Goal: Task Accomplishment & Management: Manage account settings

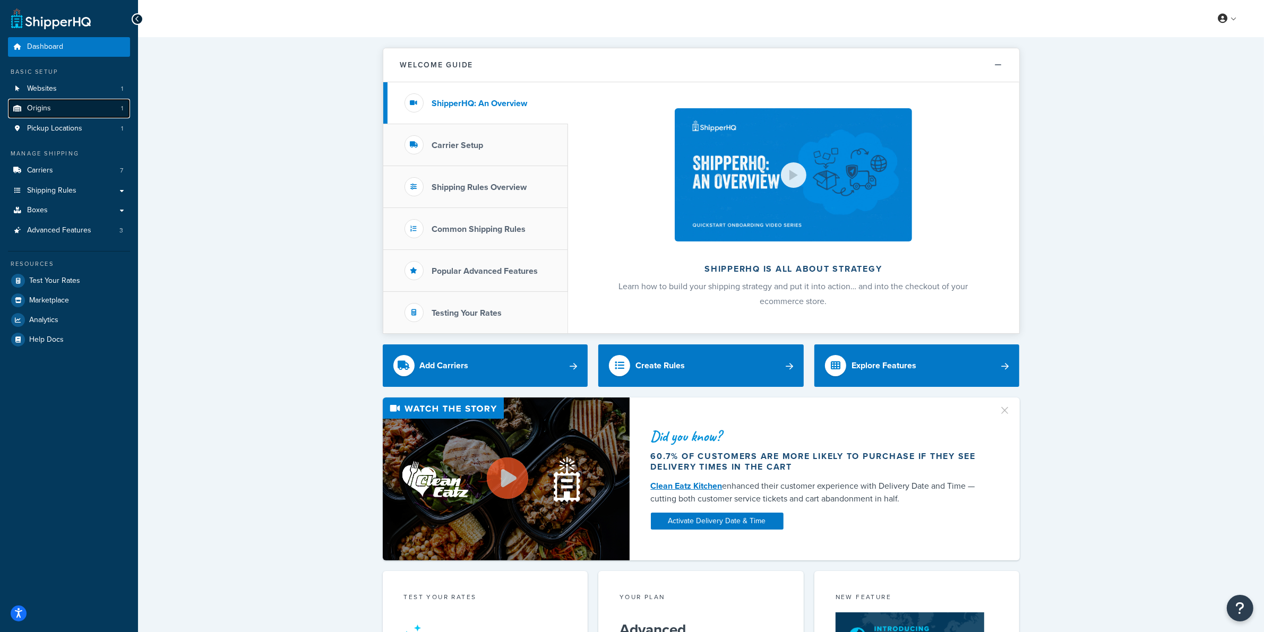
click at [63, 109] on link "Origins 1" at bounding box center [69, 109] width 122 height 20
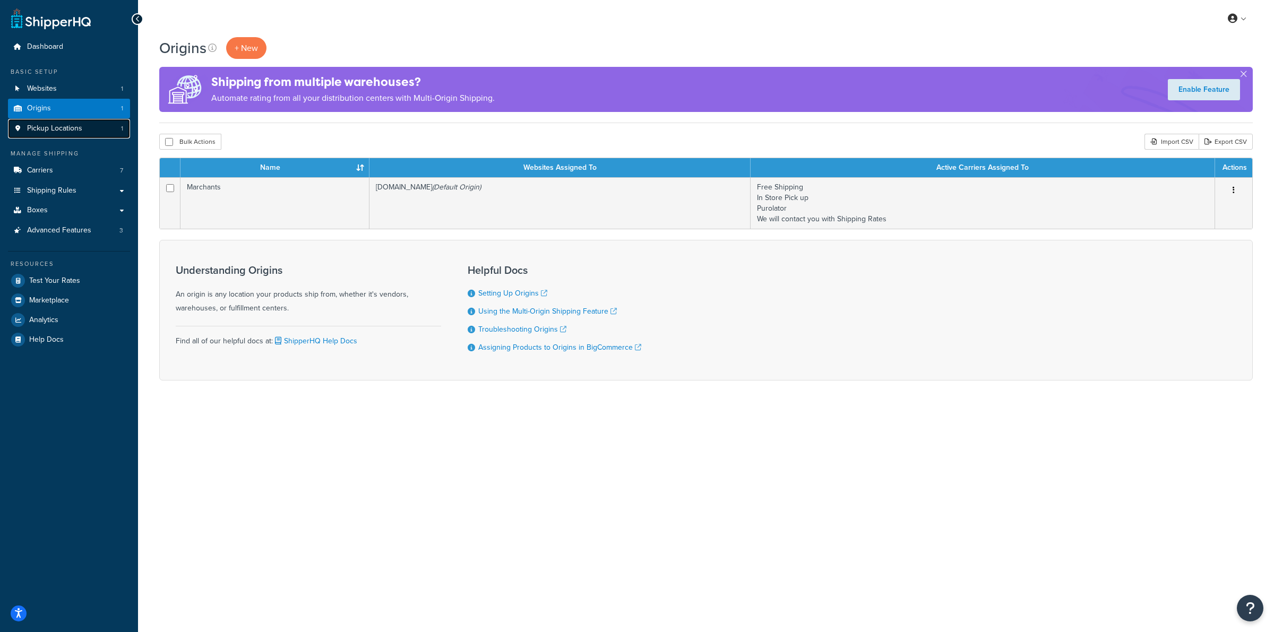
click at [55, 131] on span "Pickup Locations" at bounding box center [54, 128] width 55 height 9
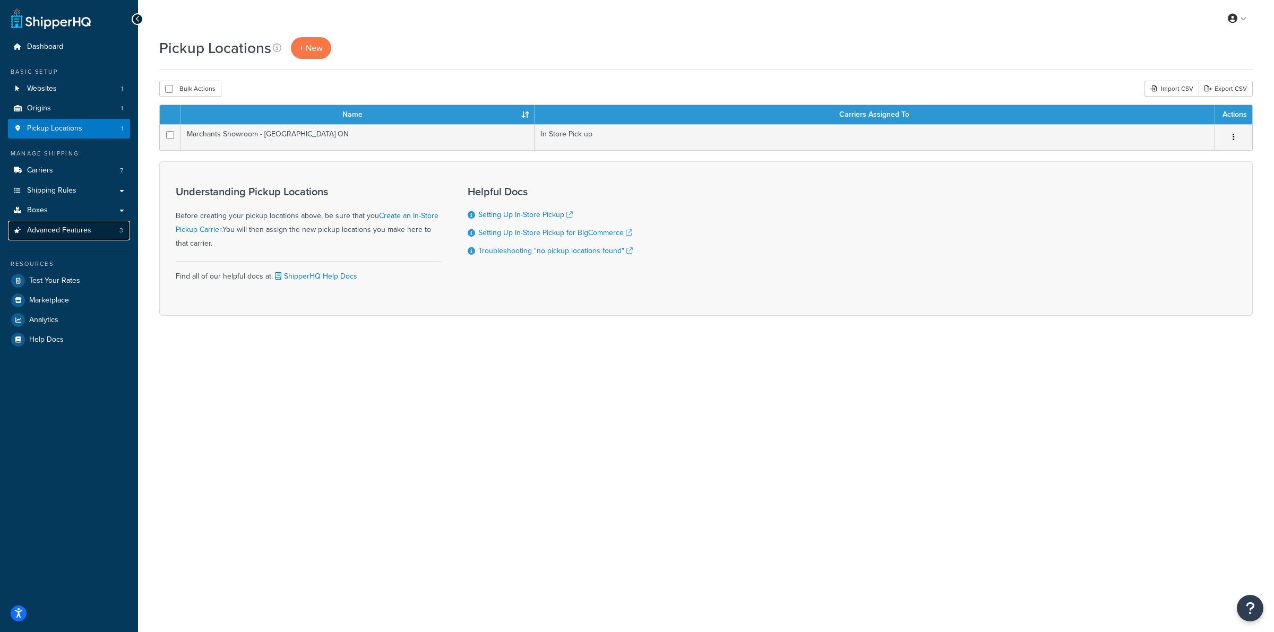
click at [47, 234] on span "Advanced Features" at bounding box center [59, 230] width 64 height 9
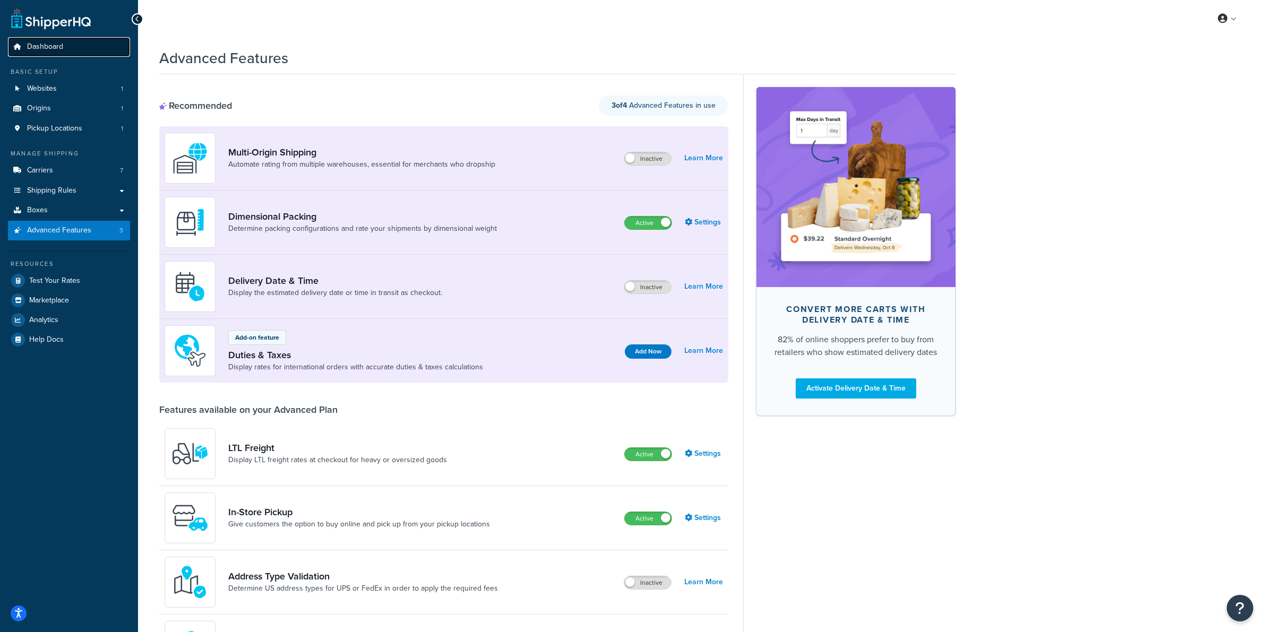
click at [38, 42] on span "Dashboard" at bounding box center [45, 46] width 36 height 9
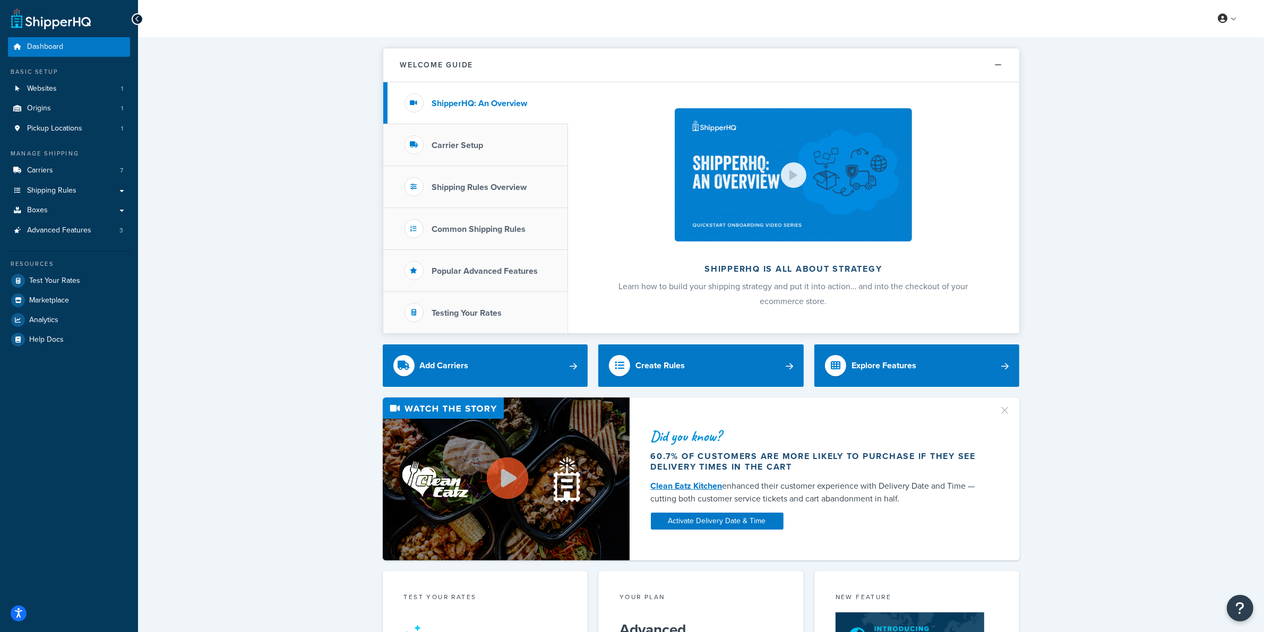
click at [57, 19] on link at bounding box center [51, 18] width 80 height 21
click at [41, 22] on link at bounding box center [51, 18] width 80 height 21
click at [136, 19] on icon at bounding box center [137, 18] width 5 height 7
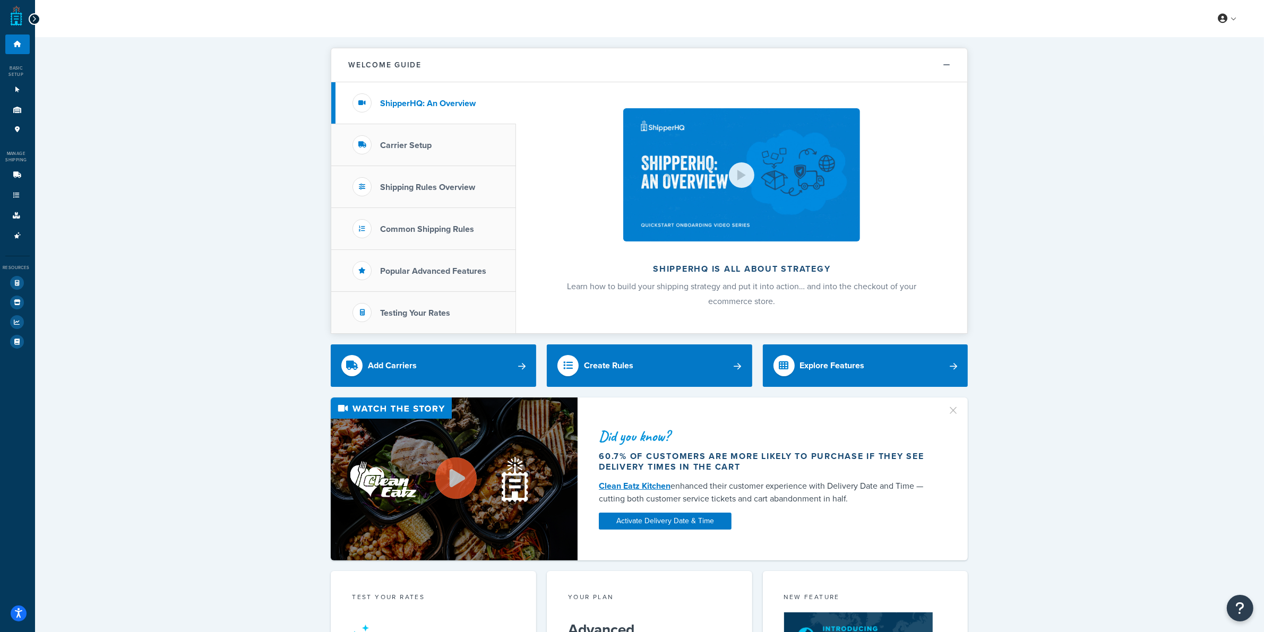
click at [36, 18] on div at bounding box center [35, 19] width 12 height 12
click at [34, 19] on icon at bounding box center [34, 18] width 5 height 7
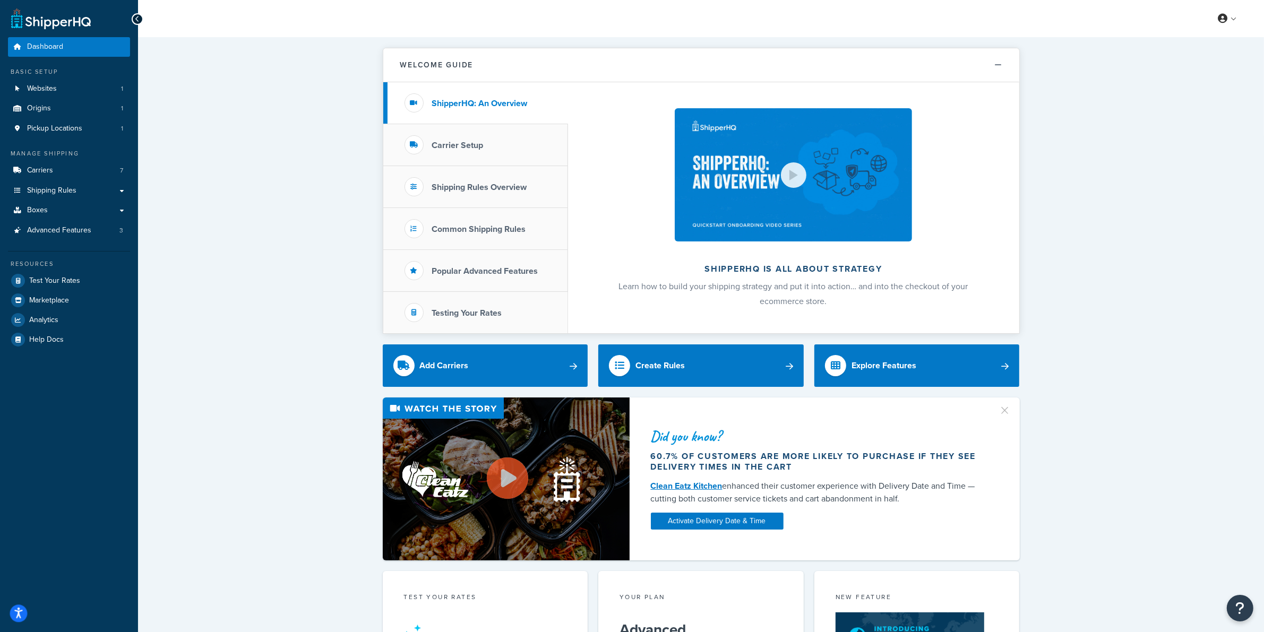
click at [22, 608] on icon "Open accessiBe: accessibility options, statement and help" at bounding box center [18, 613] width 8 height 11
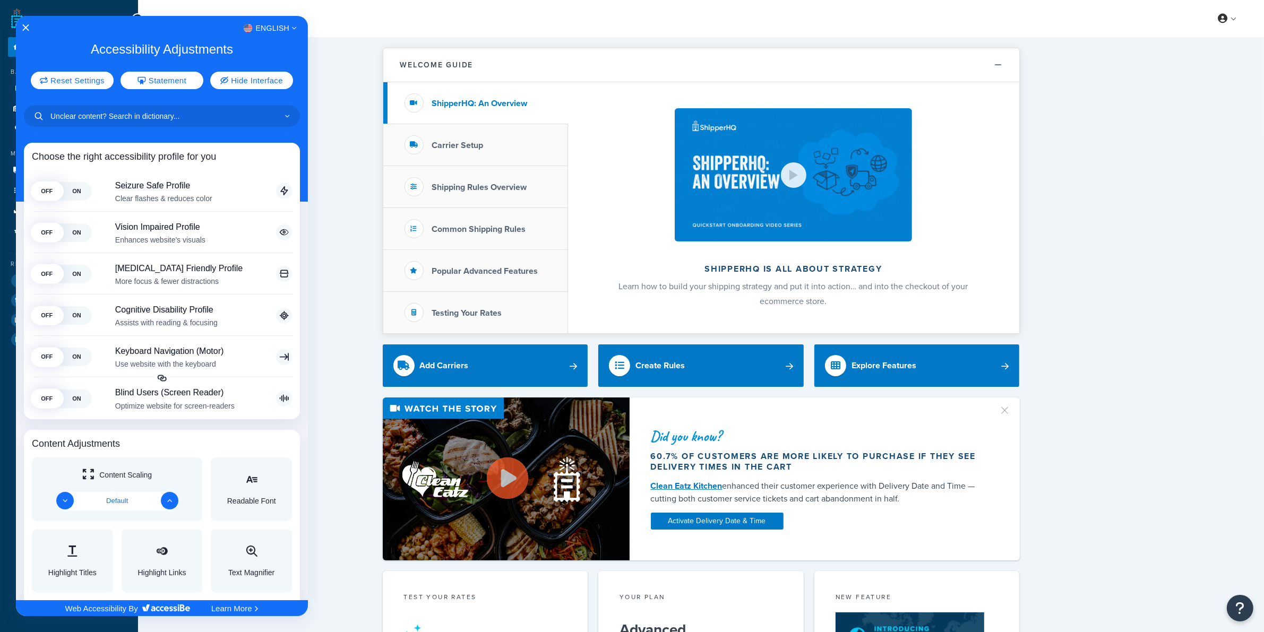
click at [338, 56] on div at bounding box center [632, 316] width 1264 height 632
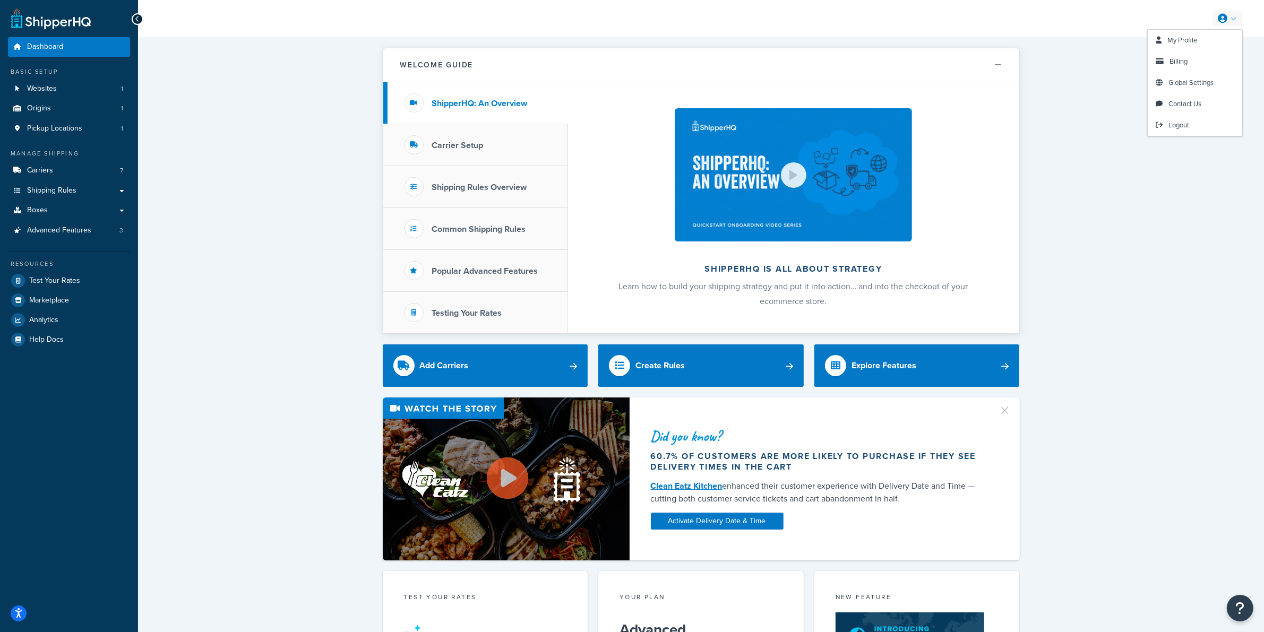
click at [1230, 19] on link at bounding box center [1227, 19] width 30 height 16
click at [1200, 82] on span "Global Settings" at bounding box center [1190, 82] width 45 height 10
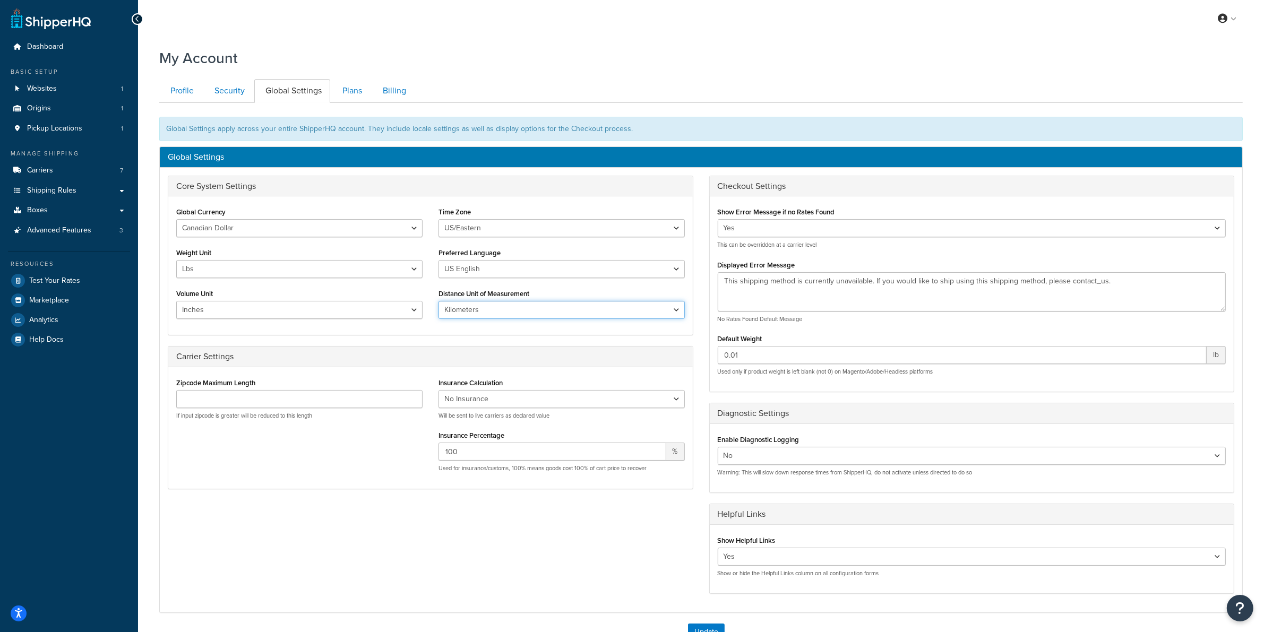
click at [677, 312] on select "Miles Kilometers" at bounding box center [561, 310] width 246 height 18
click at [389, 542] on div "Core System Settings Global Currency United States Dollar Euro British Pound Au…" at bounding box center [701, 390] width 1082 height 429
click at [407, 558] on div "Core System Settings Global Currency United States Dollar Euro British Pound Au…" at bounding box center [701, 390] width 1082 height 429
click at [227, 89] on link "Security" at bounding box center [228, 91] width 50 height 24
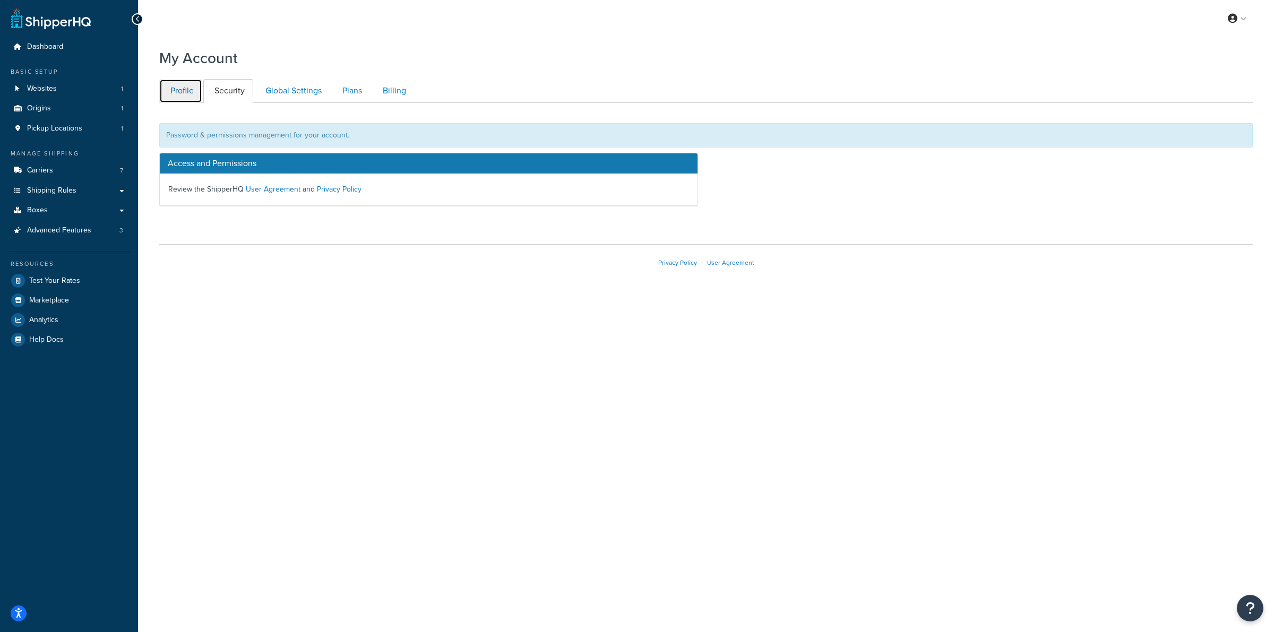
click at [189, 88] on link "Profile" at bounding box center [180, 91] width 43 height 24
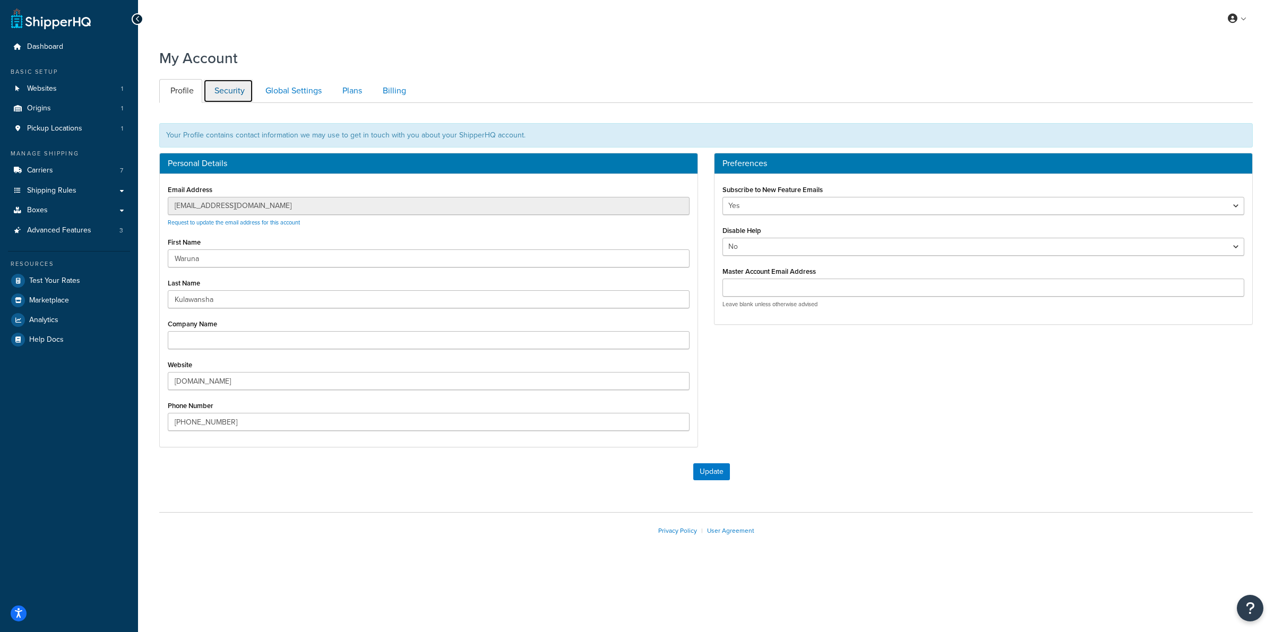
click at [244, 94] on link "Security" at bounding box center [228, 91] width 50 height 24
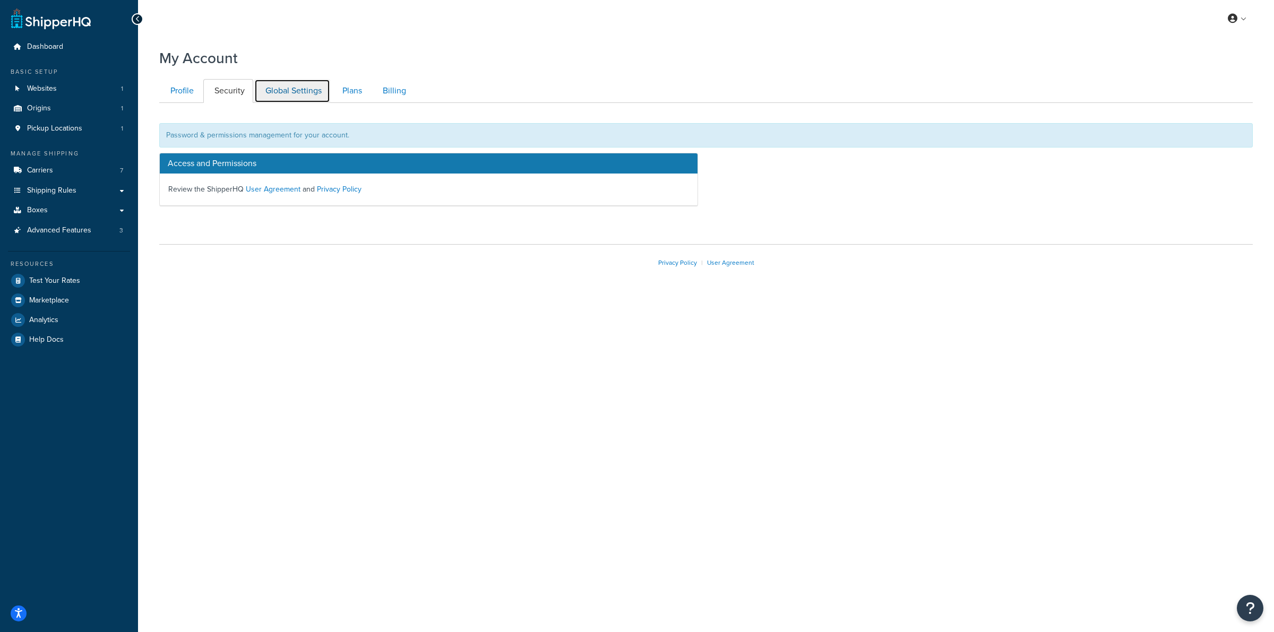
click at [284, 93] on link "Global Settings" at bounding box center [292, 91] width 76 height 24
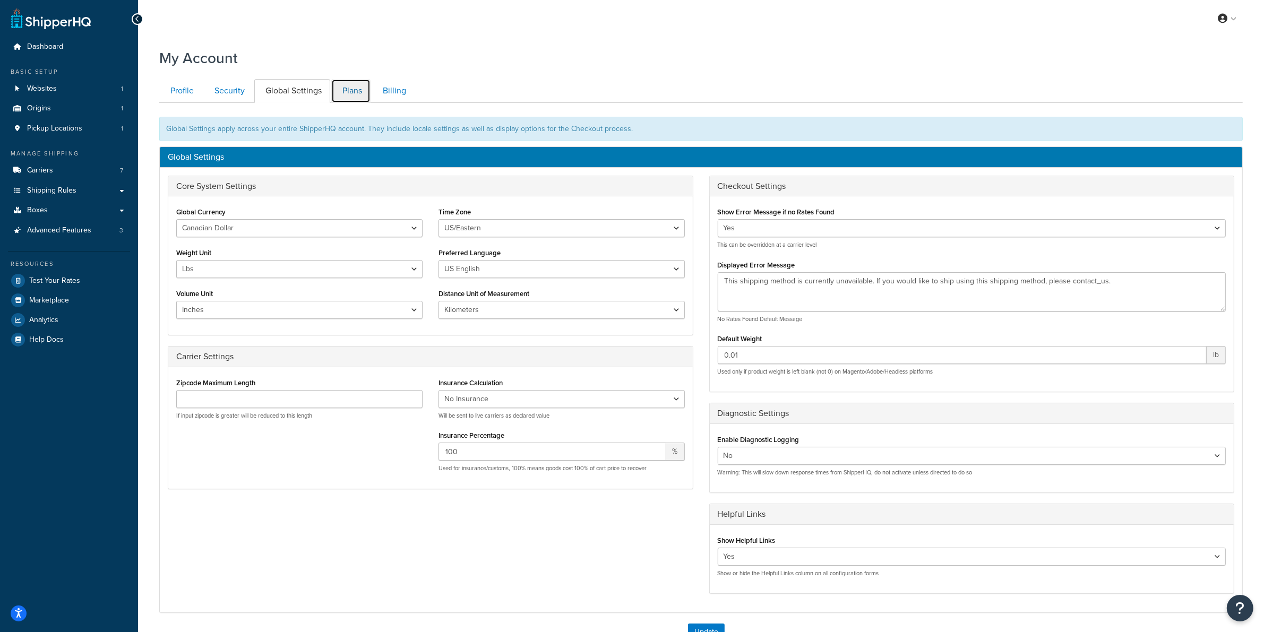
click at [351, 89] on link "Plans" at bounding box center [350, 91] width 39 height 24
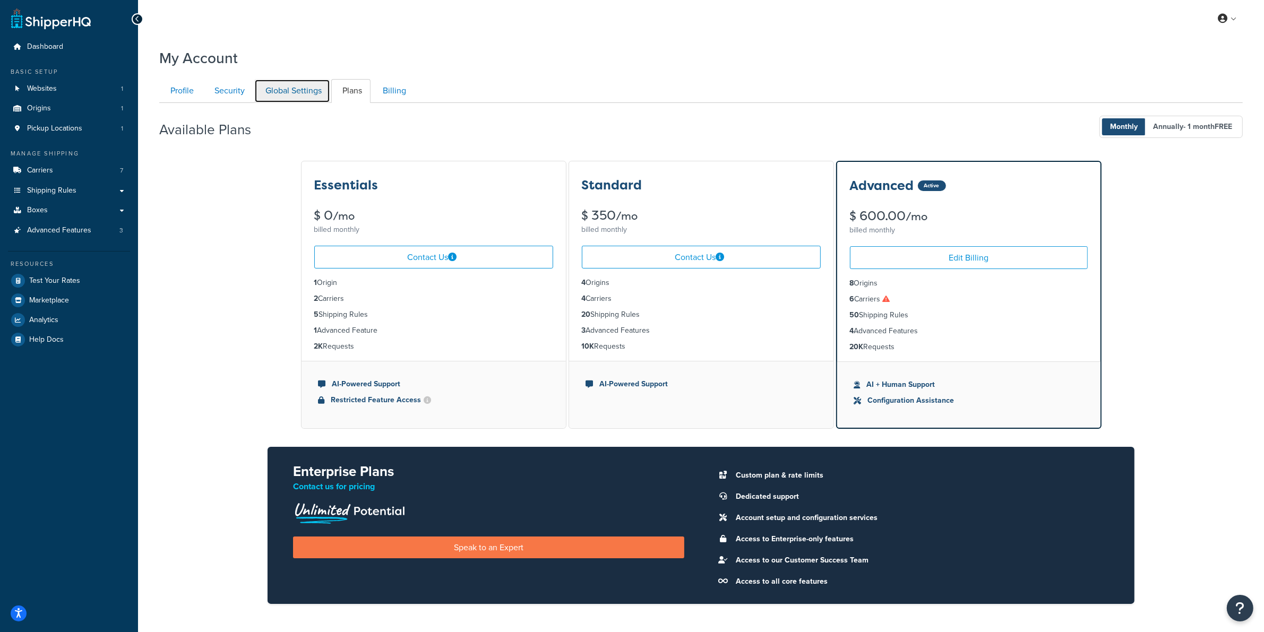
click at [295, 86] on link "Global Settings" at bounding box center [292, 91] width 76 height 24
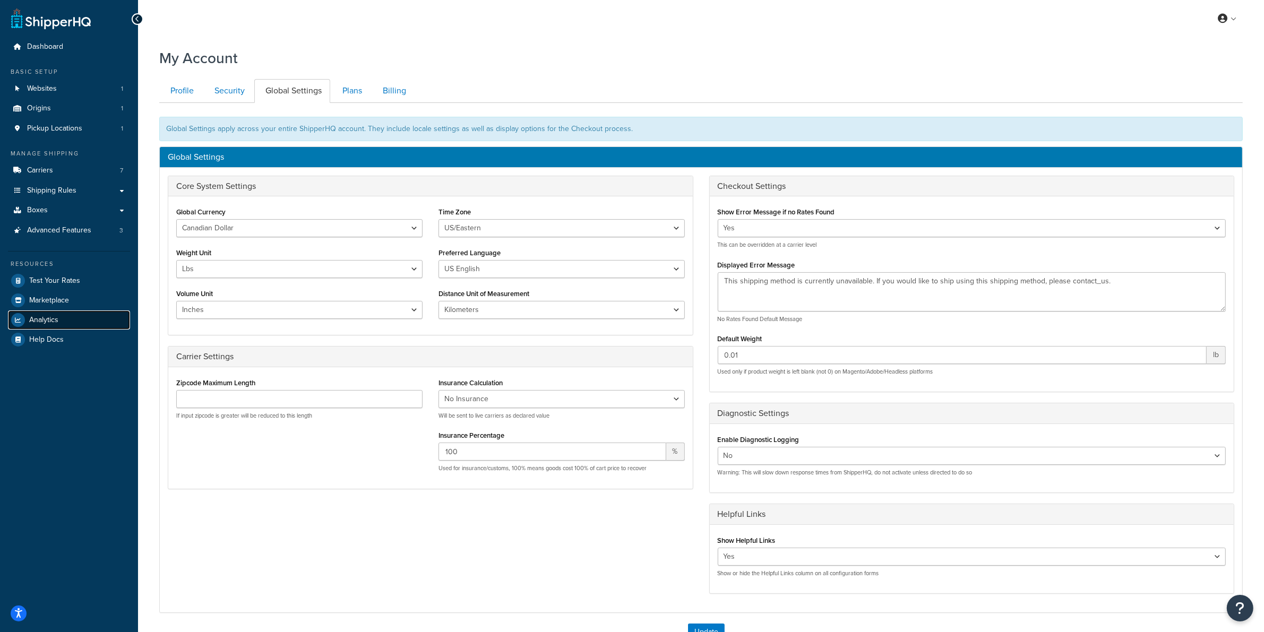
click at [40, 319] on span "Analytics" at bounding box center [43, 320] width 29 height 9
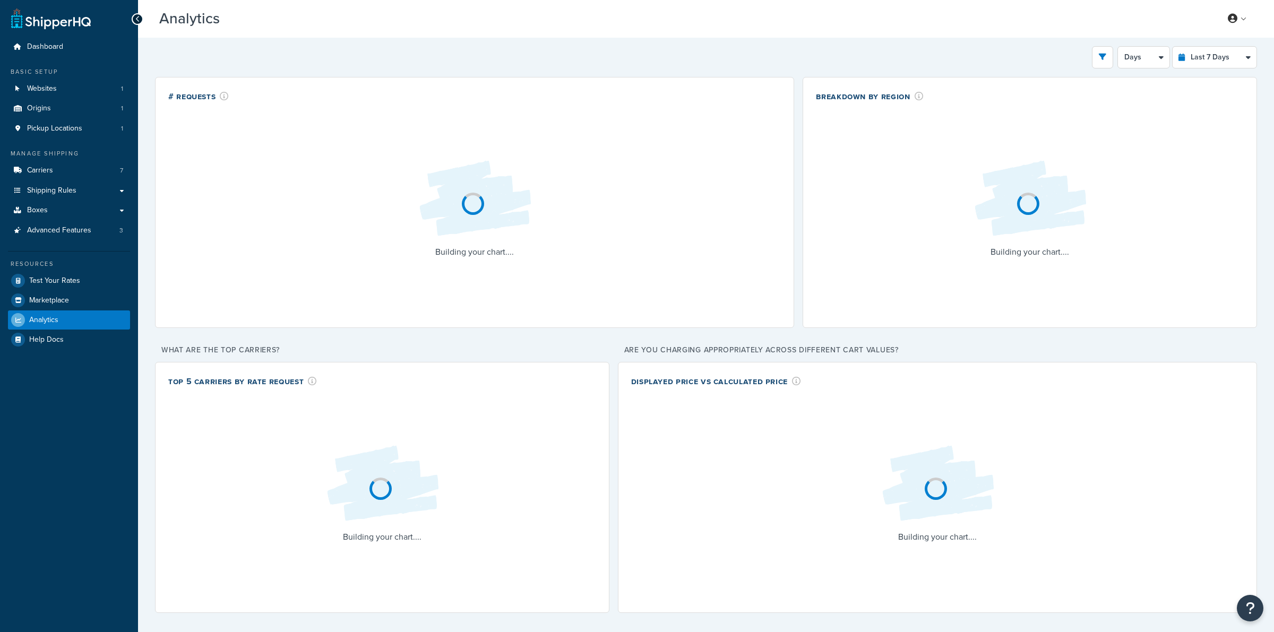
select select "last_7_days"
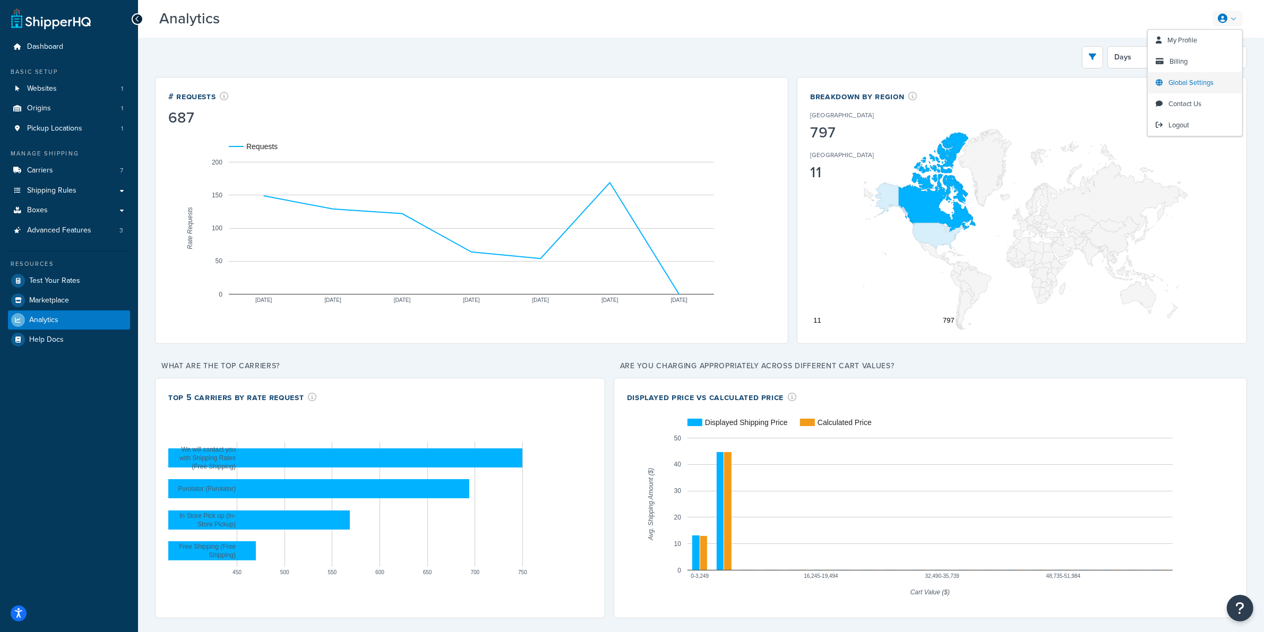
click at [1193, 81] on span "Global Settings" at bounding box center [1190, 82] width 45 height 10
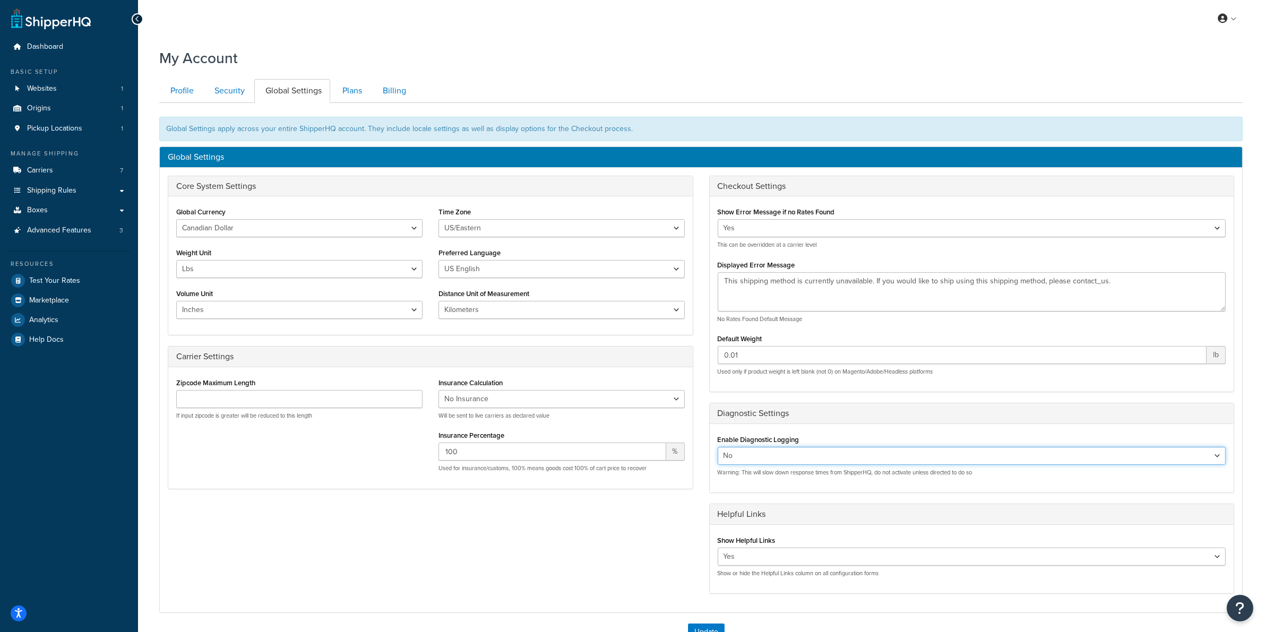
click at [823, 458] on select "Yes No" at bounding box center [972, 456] width 508 height 18
select select "true"
click at [718, 448] on select "Yes No" at bounding box center [972, 456] width 508 height 18
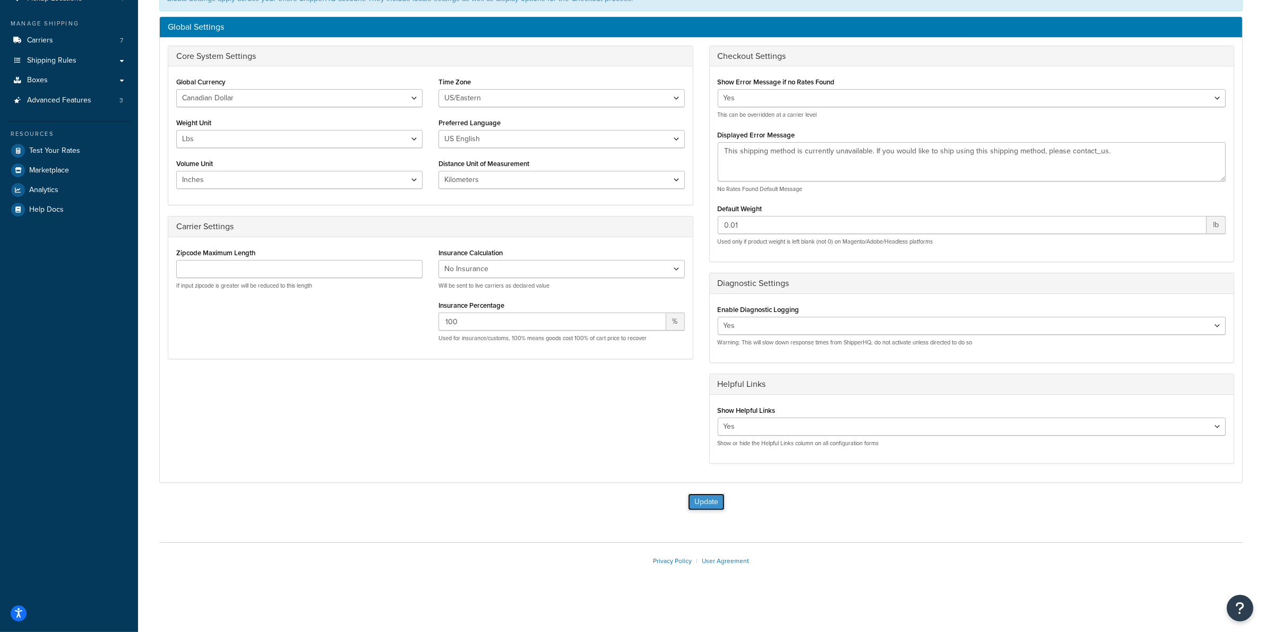
click at [714, 499] on button "Update" at bounding box center [706, 502] width 37 height 17
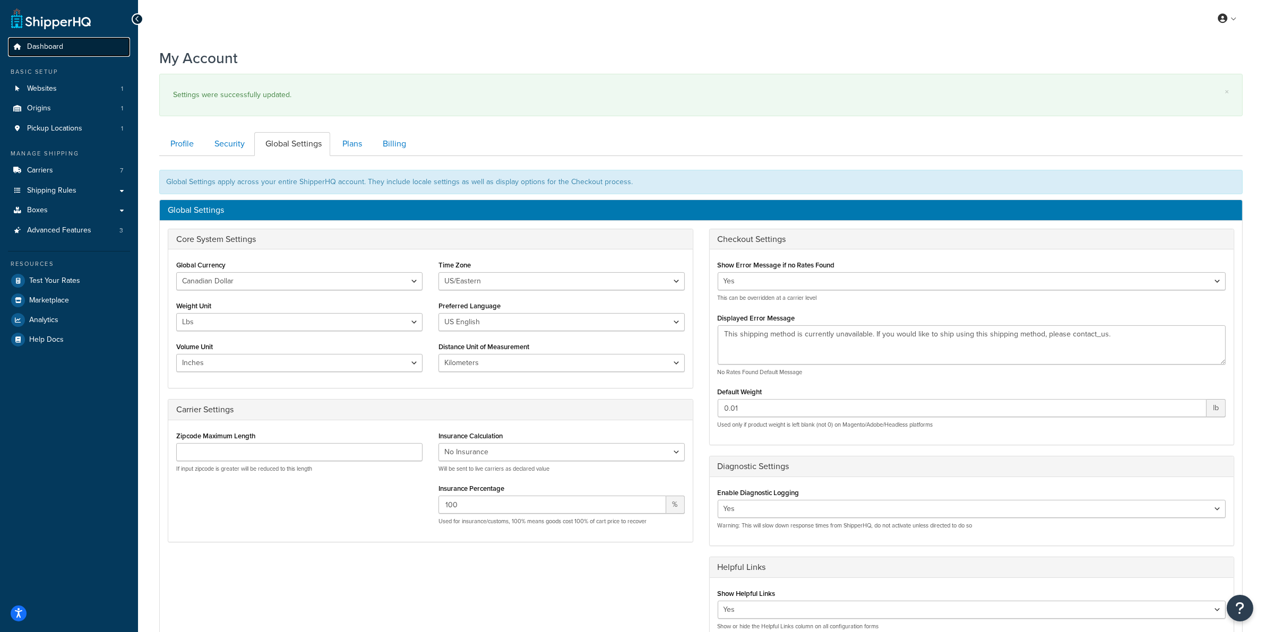
click at [56, 49] on span "Dashboard" at bounding box center [45, 46] width 36 height 9
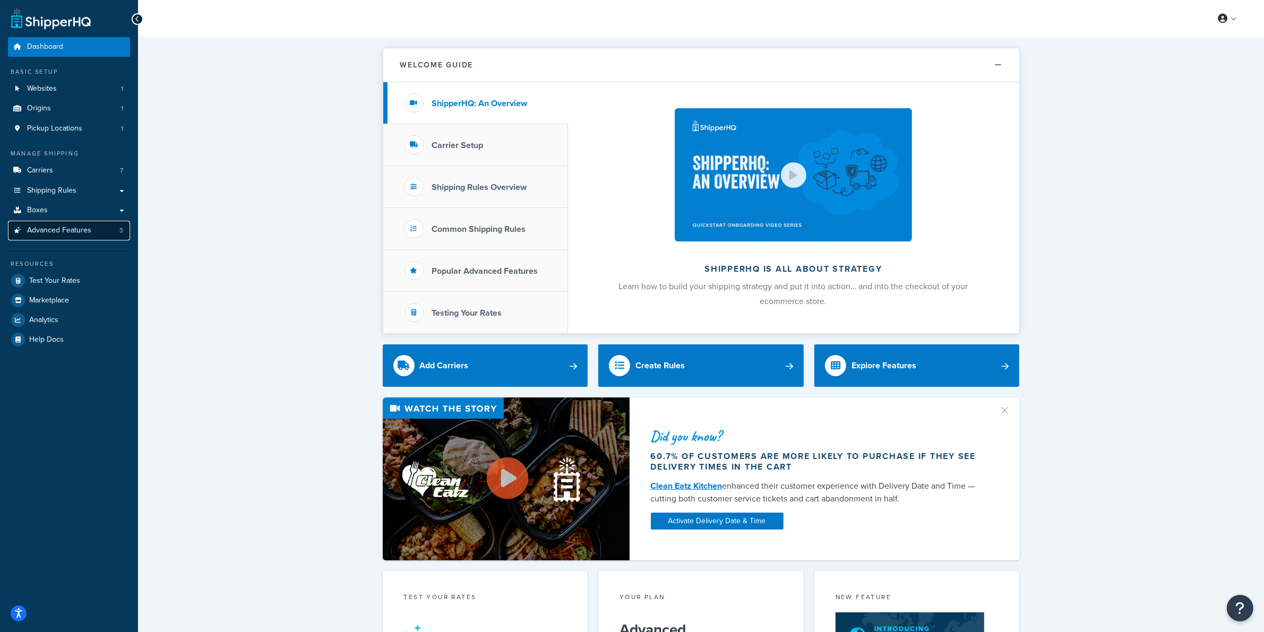
click at [80, 226] on span "Advanced Features" at bounding box center [59, 230] width 64 height 9
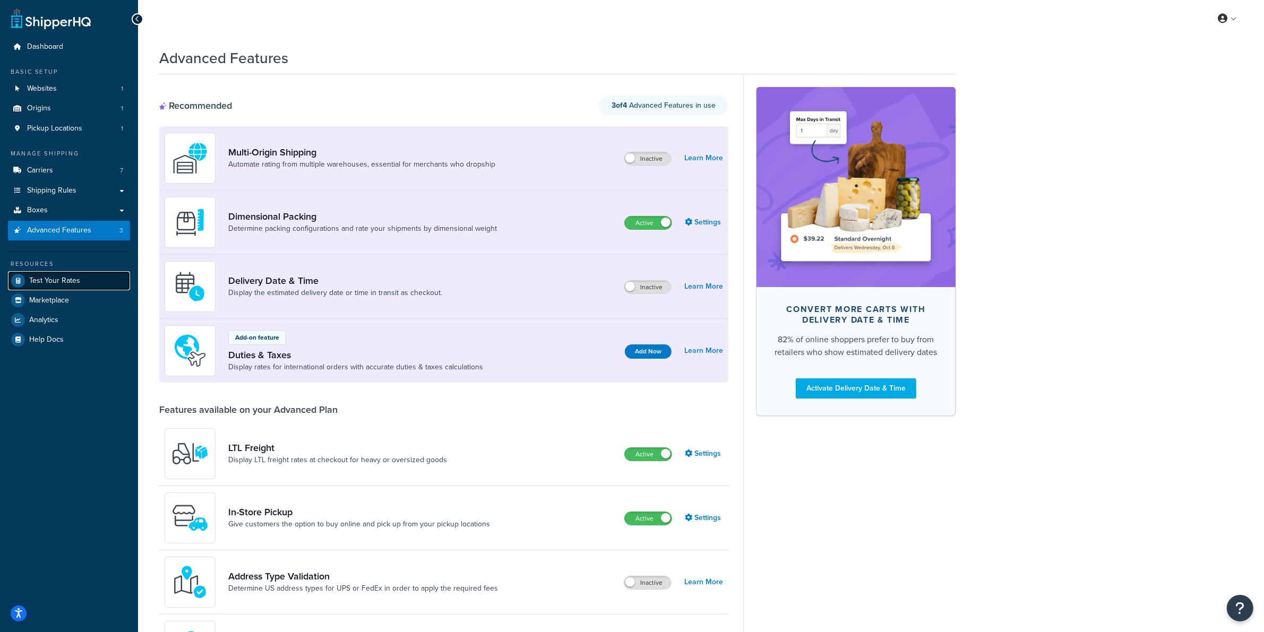
click at [76, 281] on span "Test Your Rates" at bounding box center [54, 281] width 51 height 9
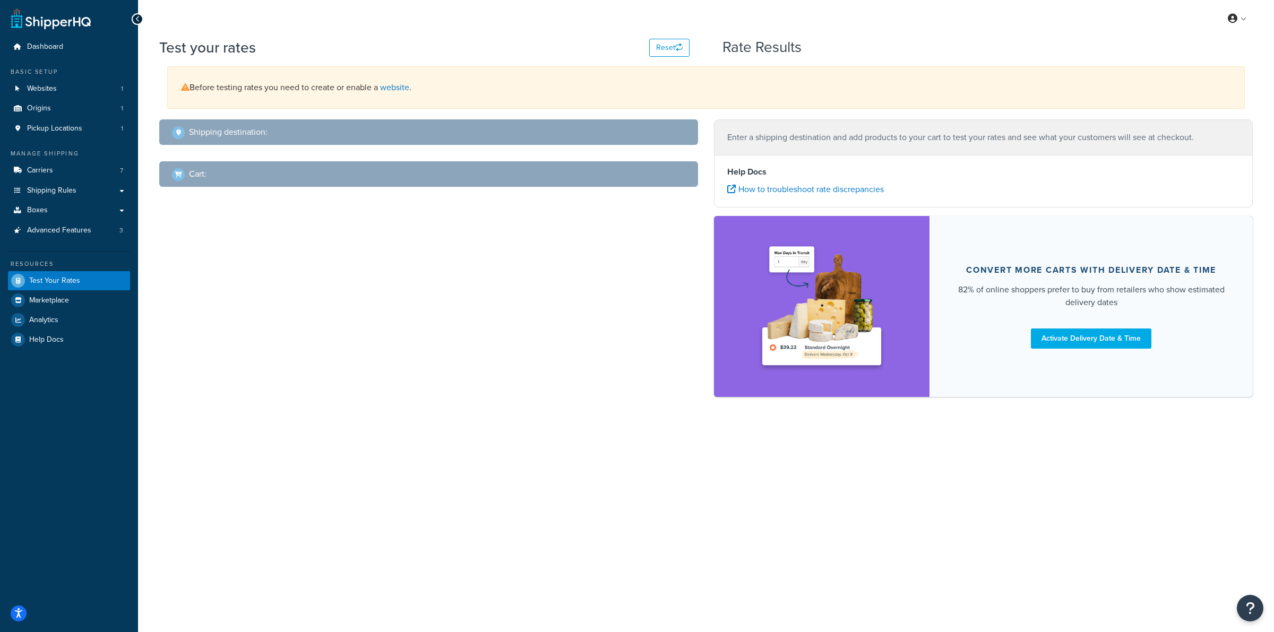
select select "TX"
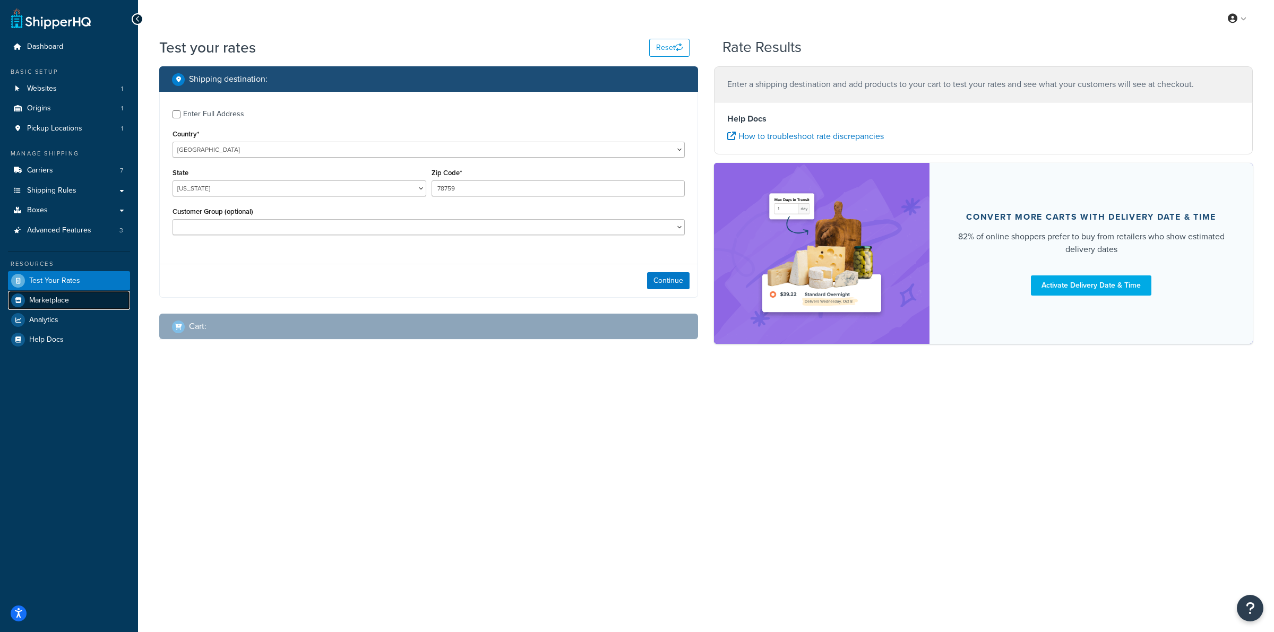
click at [57, 296] on span "Marketplace" at bounding box center [49, 300] width 40 height 9
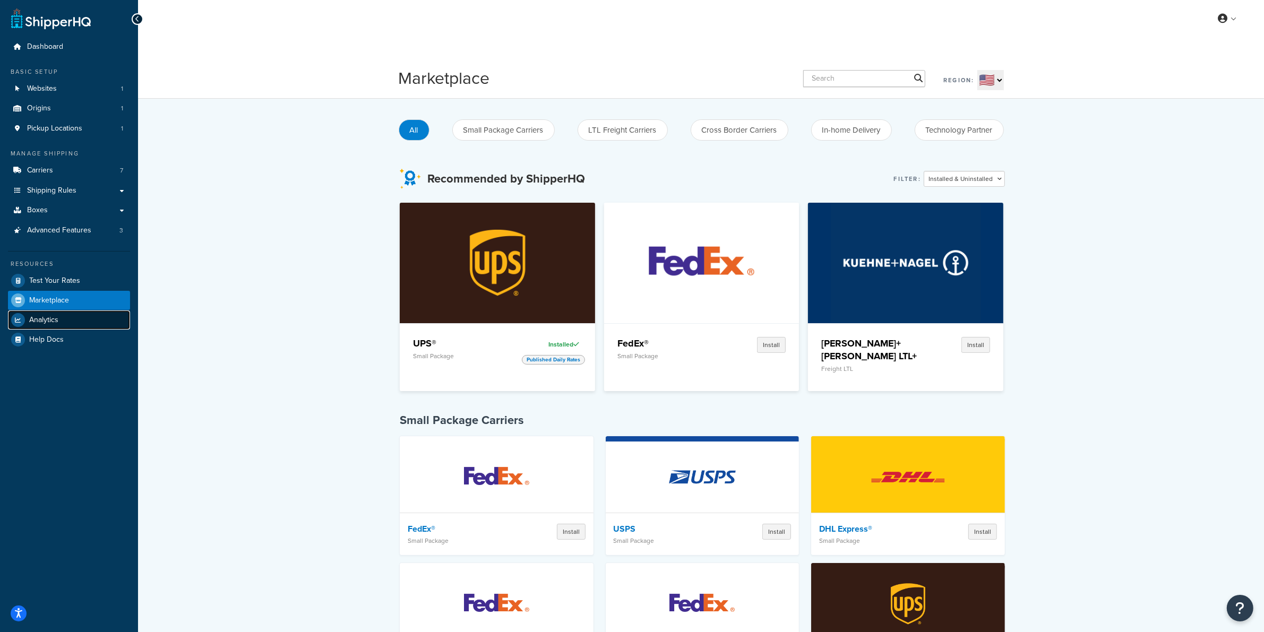
click at [47, 317] on span "Analytics" at bounding box center [43, 320] width 29 height 9
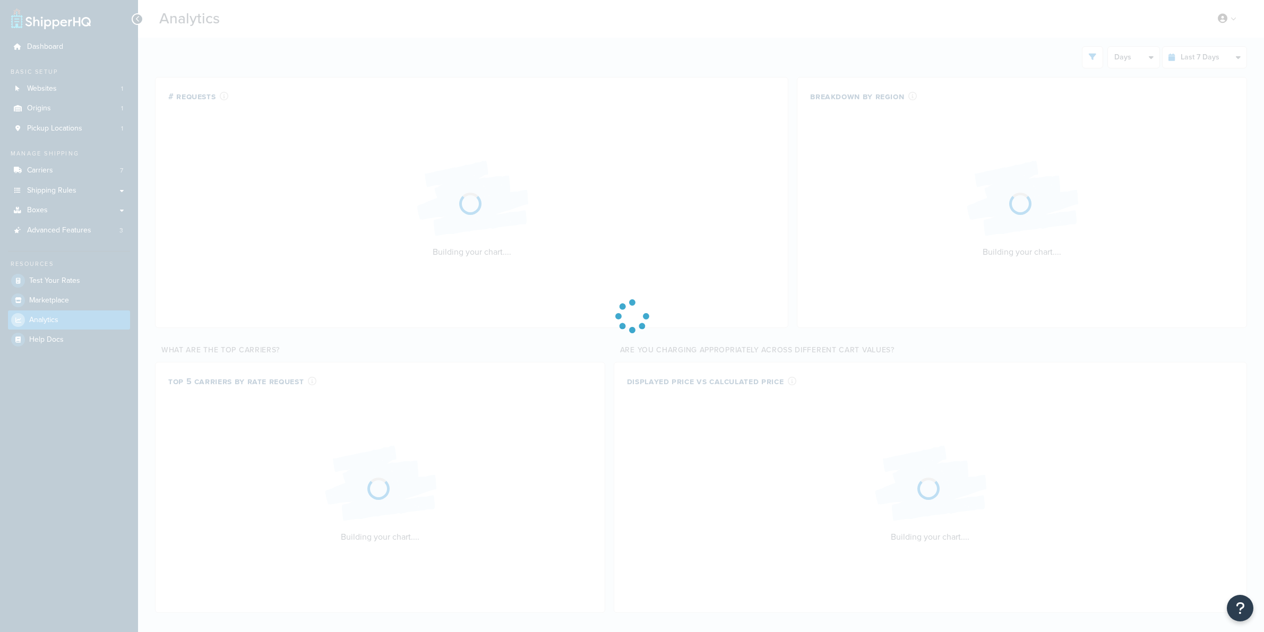
select select "last_7_days"
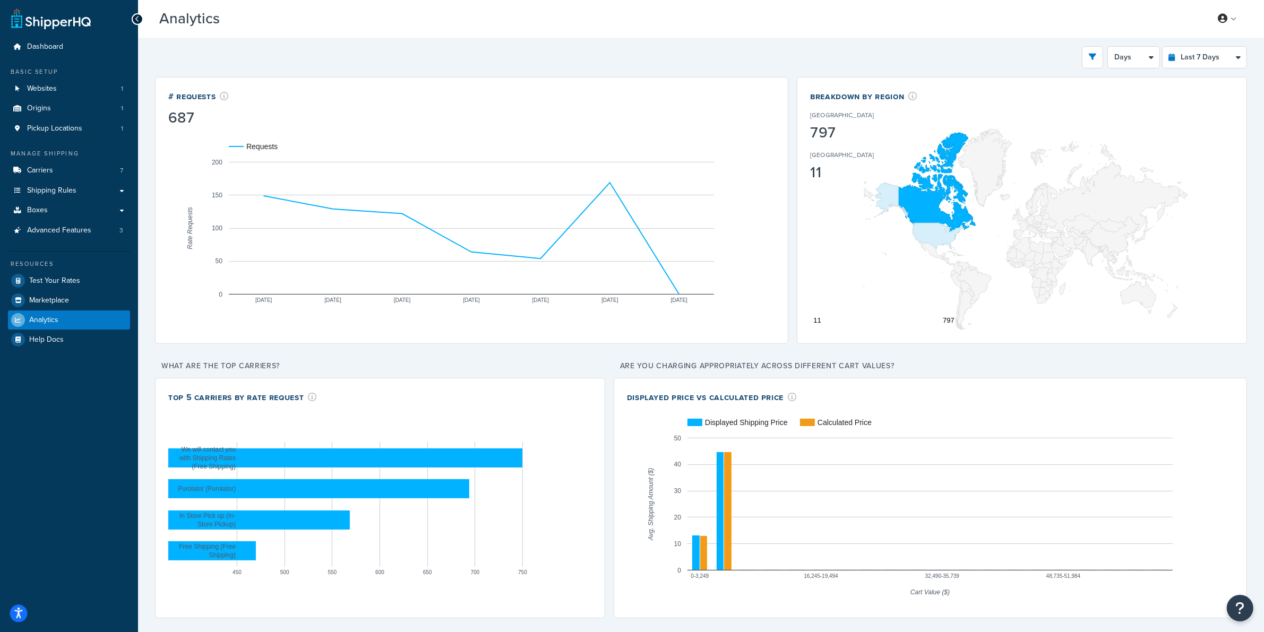
click at [20, 612] on icon "Open accessiBe: accessibility options, statement and help" at bounding box center [18, 614] width 8 height 9
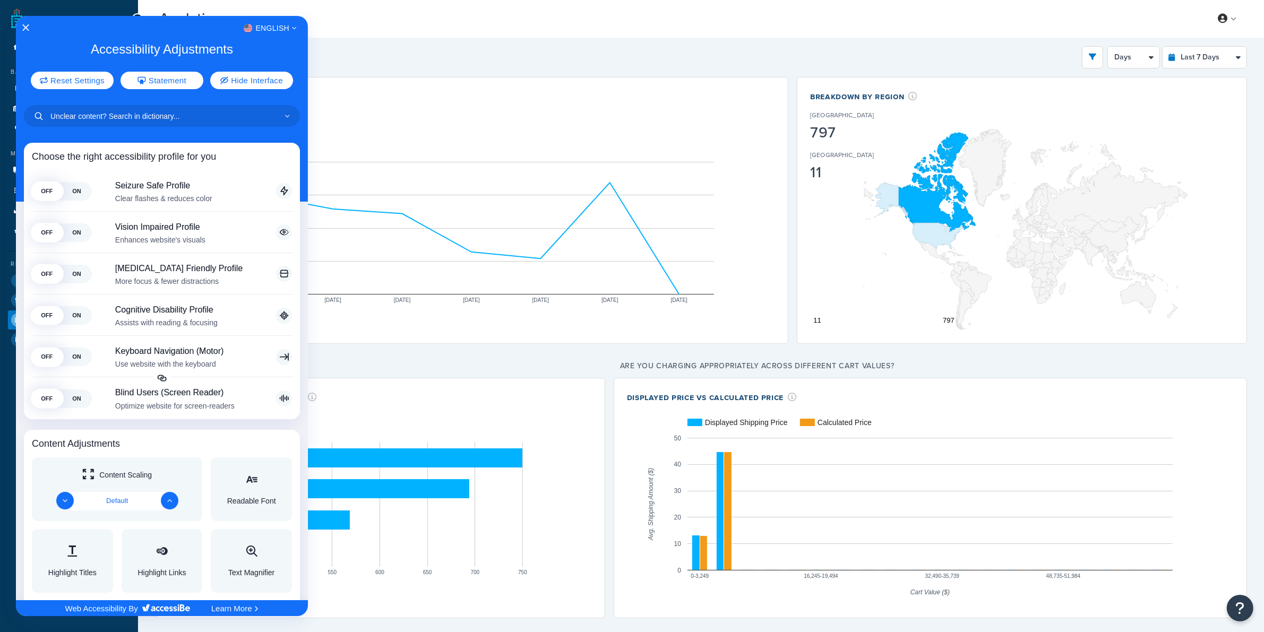
click at [396, 44] on div at bounding box center [632, 316] width 1264 height 632
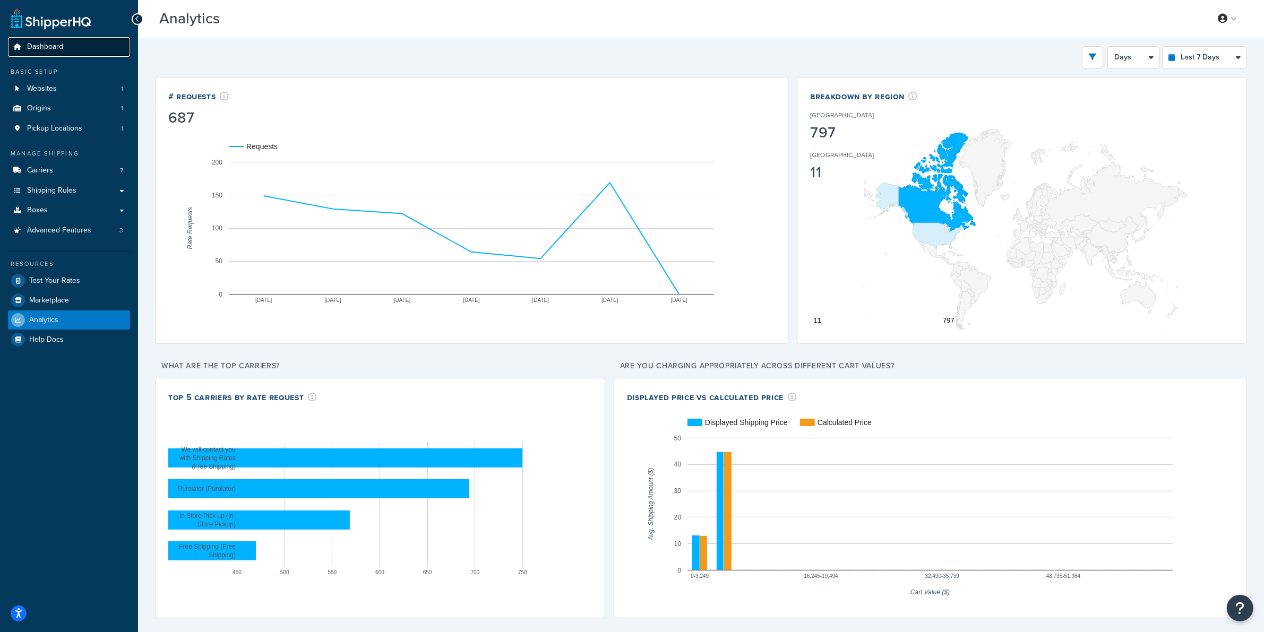
click at [49, 48] on span "Dashboard" at bounding box center [45, 46] width 36 height 9
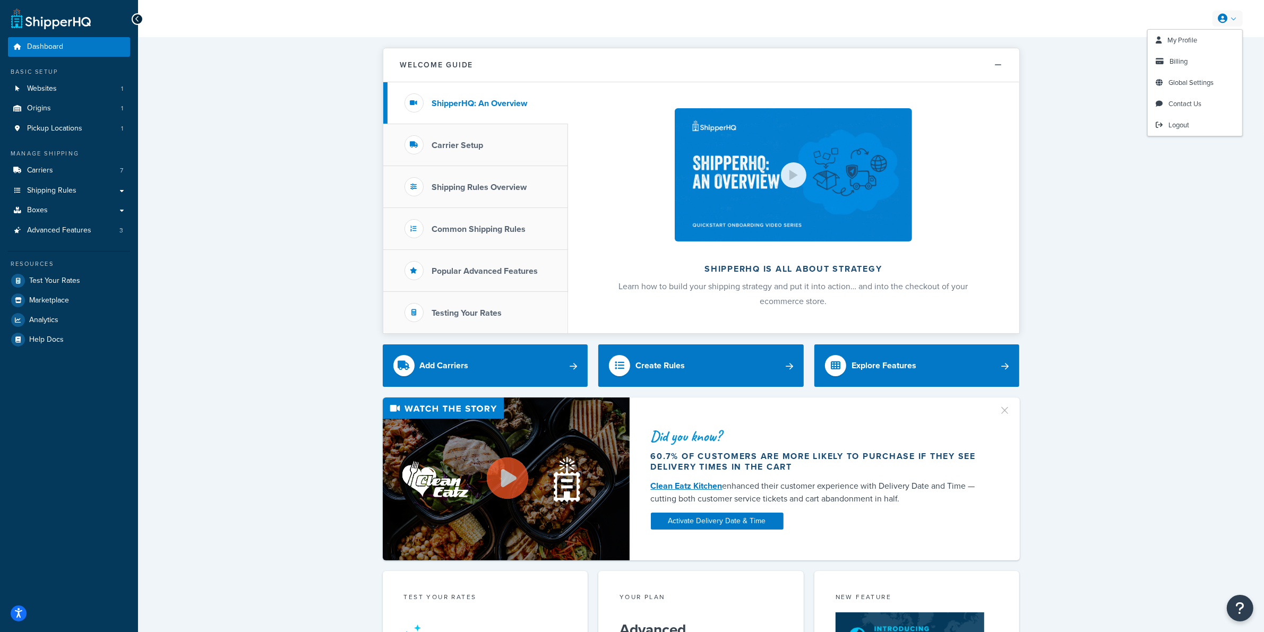
click at [1222, 16] on icon at bounding box center [1223, 19] width 10 height 10
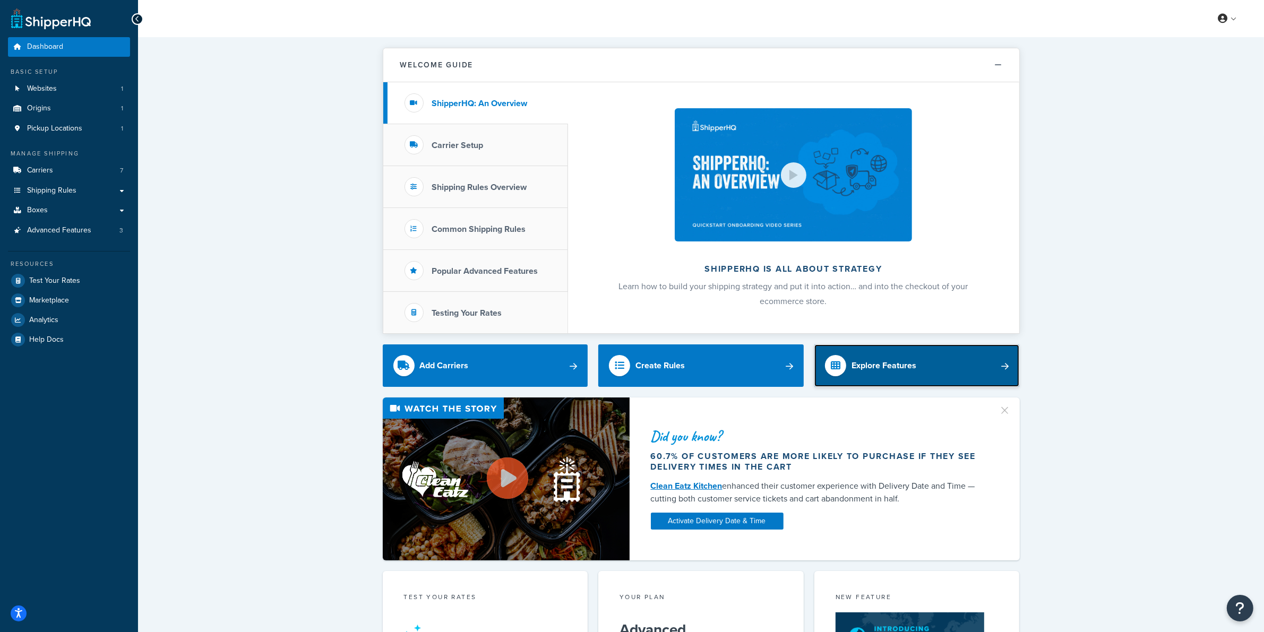
click at [895, 364] on div "Explore Features" at bounding box center [883, 365] width 65 height 15
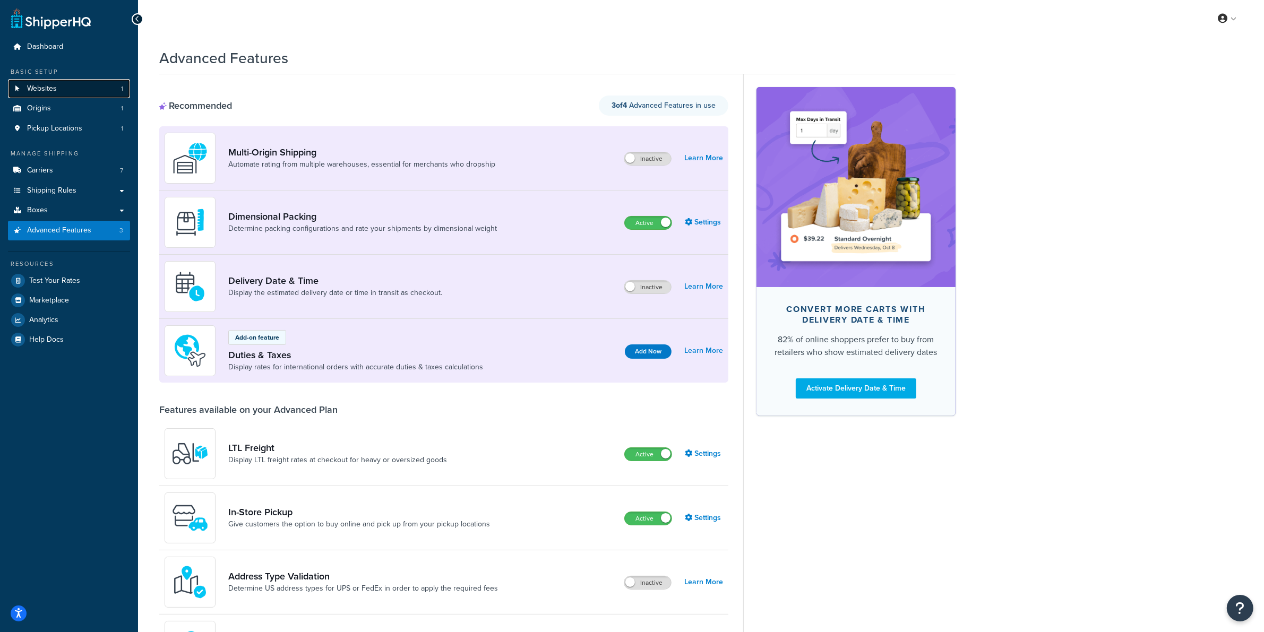
click at [54, 88] on span "Websites" at bounding box center [42, 88] width 30 height 9
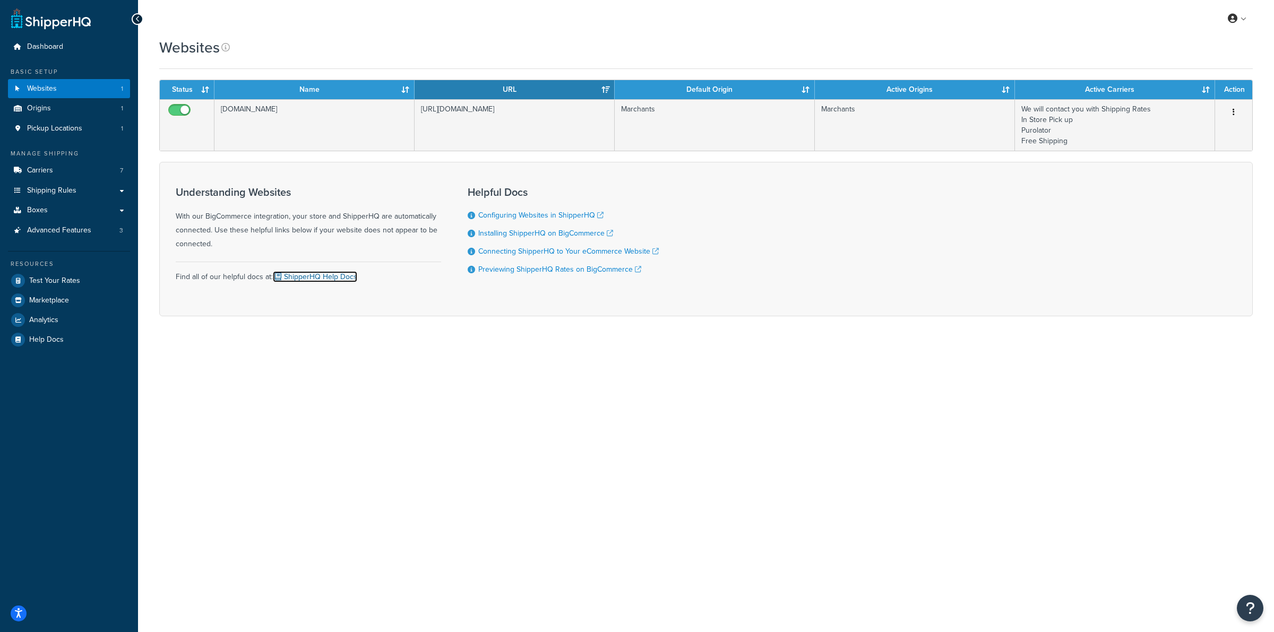
click at [320, 274] on link "ShipperHQ Help Docs" at bounding box center [315, 276] width 84 height 11
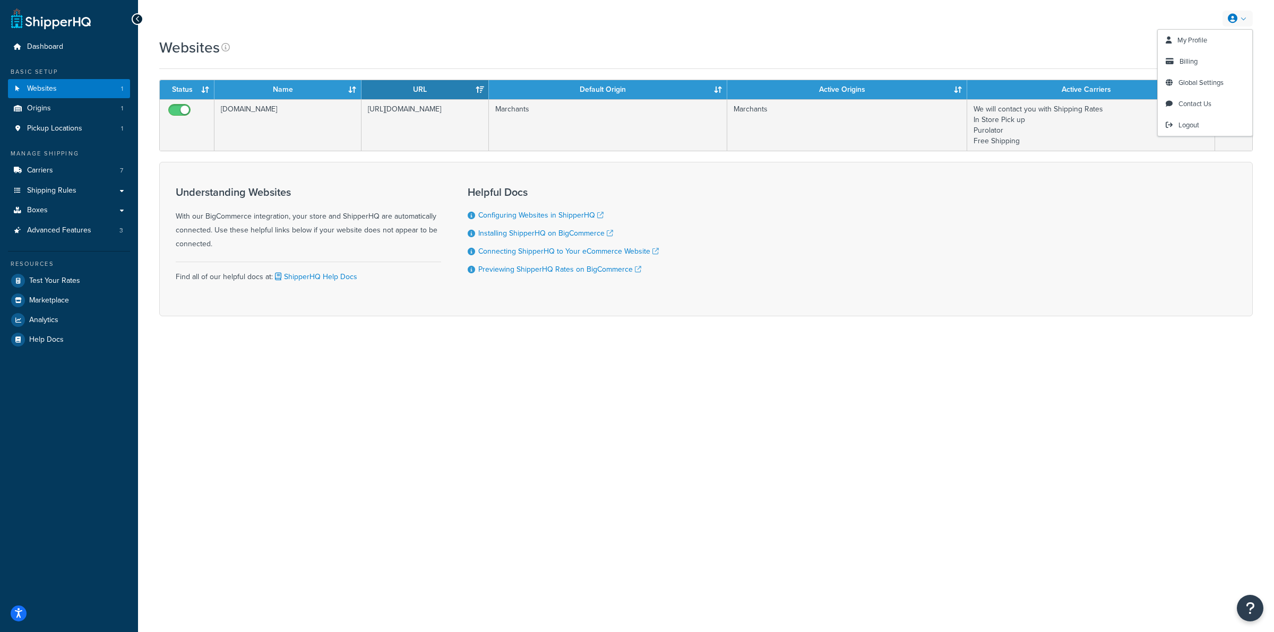
click at [1230, 14] on icon at bounding box center [1233, 19] width 10 height 10
click at [1188, 83] on span "Global Settings" at bounding box center [1200, 82] width 45 height 10
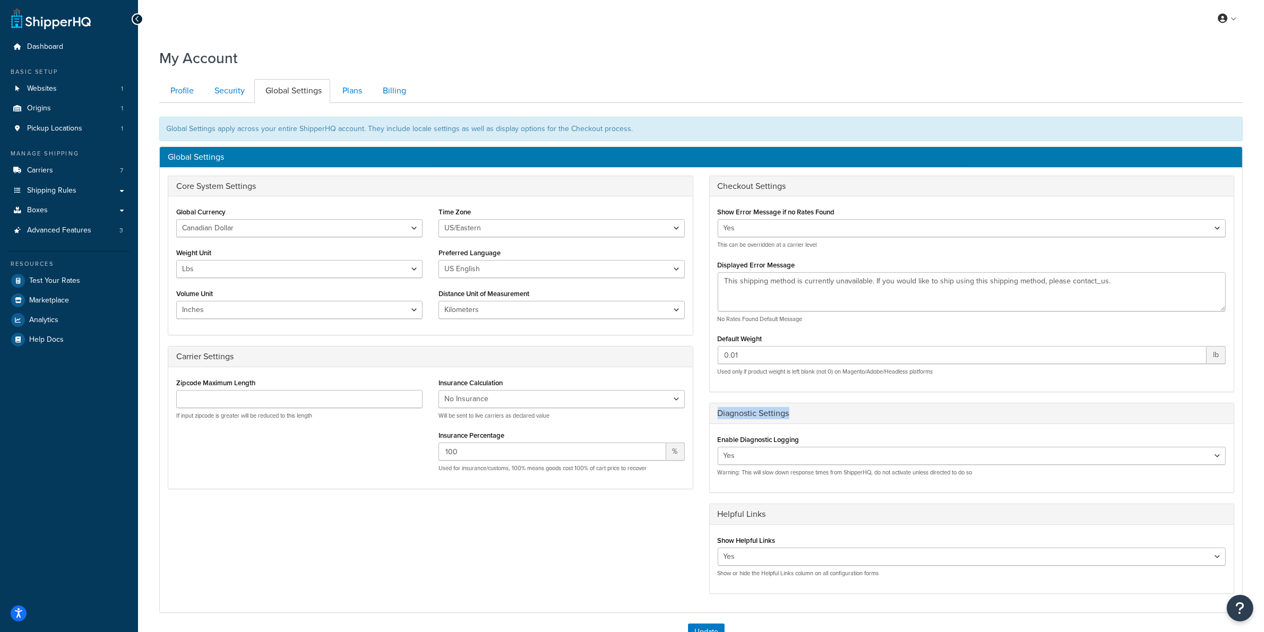
drag, startPoint x: 726, startPoint y: 412, endPoint x: 705, endPoint y: 412, distance: 21.2
click at [705, 412] on div "Checkout Settings Show Error Message if no Rates Found Yes No This can be overr…" at bounding box center [971, 390] width 541 height 429
drag, startPoint x: 772, startPoint y: 442, endPoint x: 739, endPoint y: 442, distance: 32.9
click at [739, 442] on div "Enable Diagnostic Logging Yes No Warning: This will slow down response times fr…" at bounding box center [972, 454] width 508 height 45
click at [1216, 455] on select "Yes No" at bounding box center [972, 456] width 508 height 18
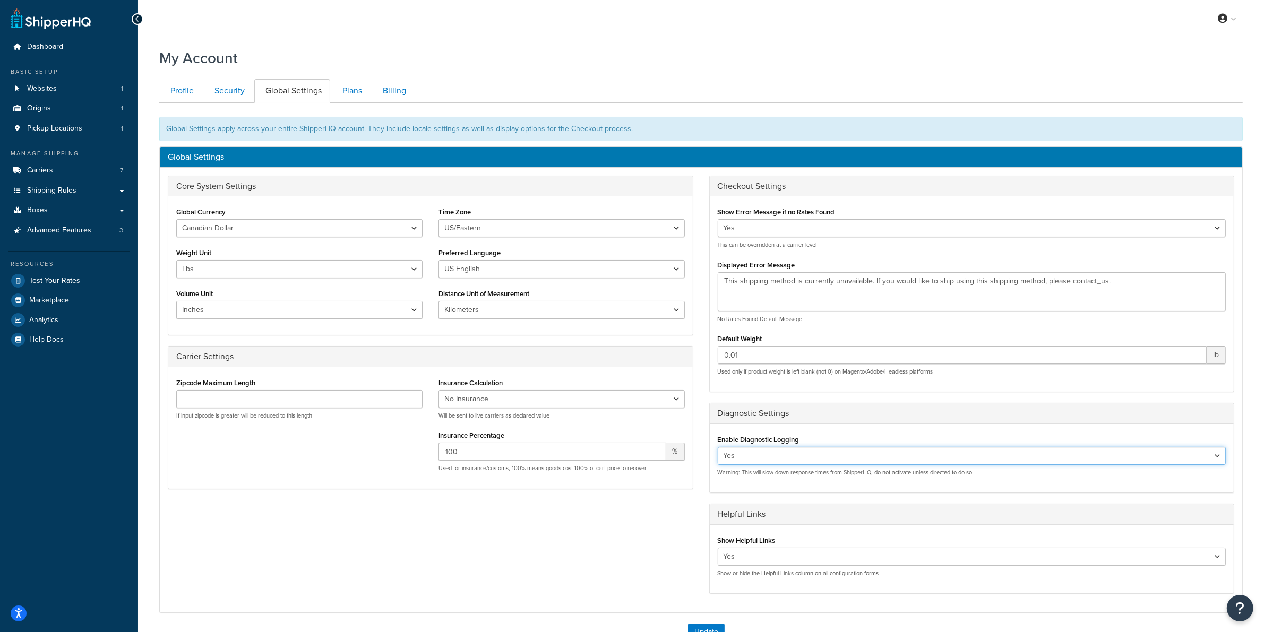
select select "false"
click at [718, 448] on select "Yes No" at bounding box center [972, 456] width 508 height 18
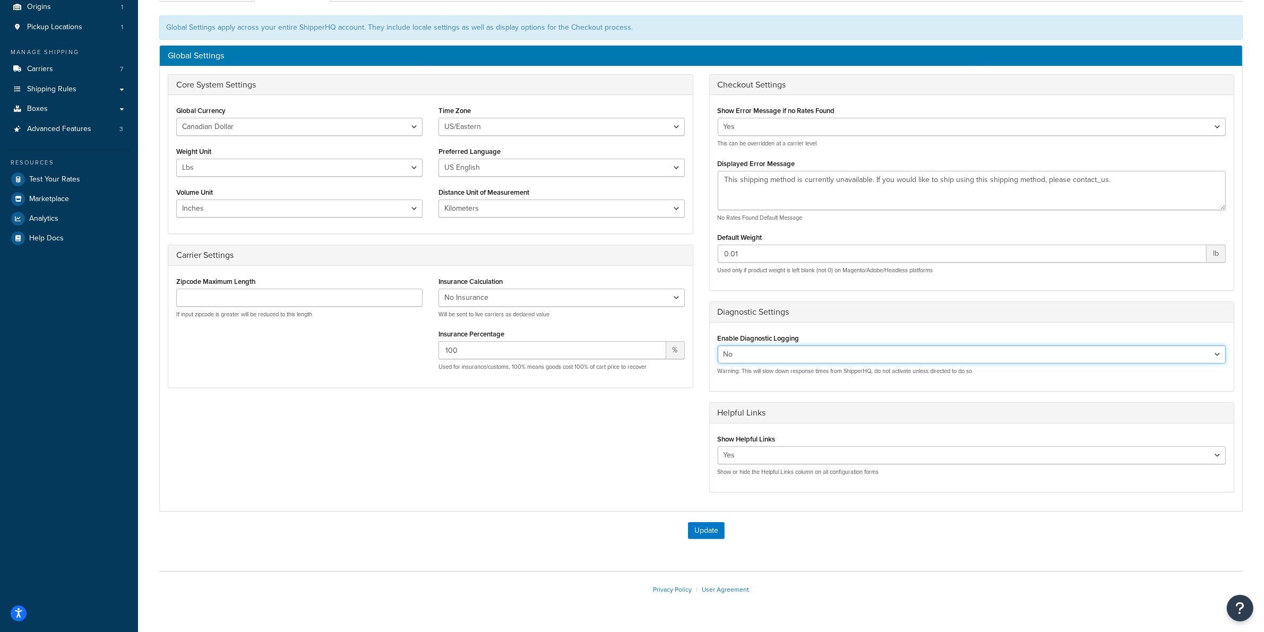
scroll to position [133, 0]
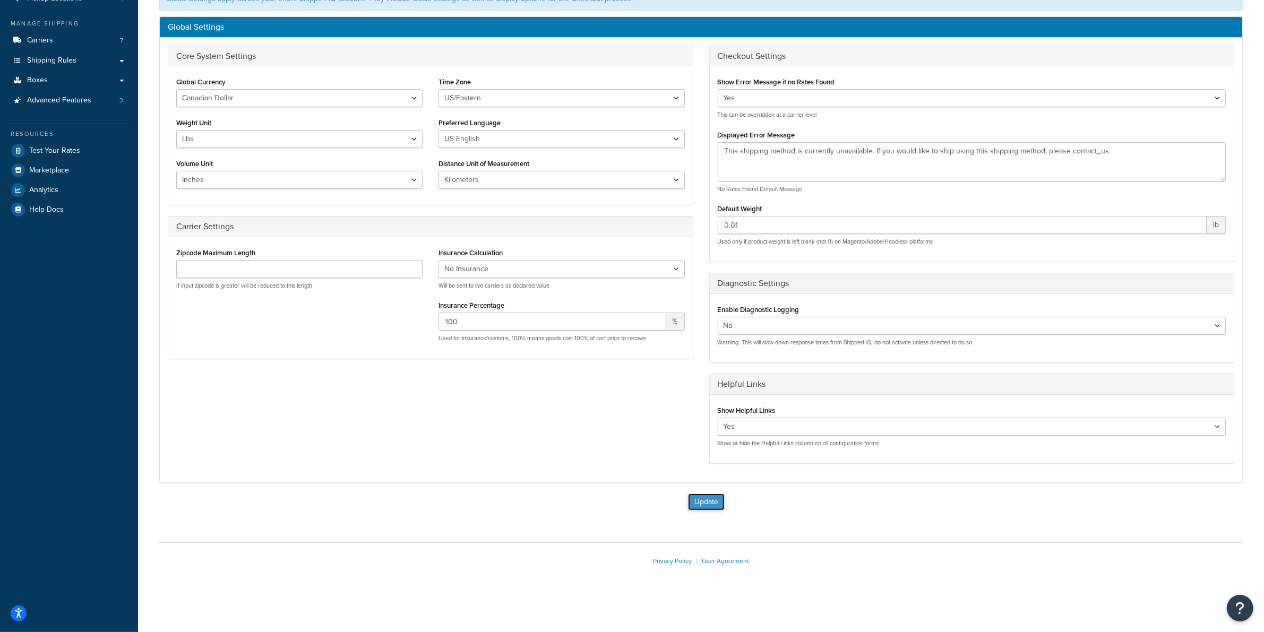
click at [704, 499] on button "Update" at bounding box center [706, 502] width 37 height 17
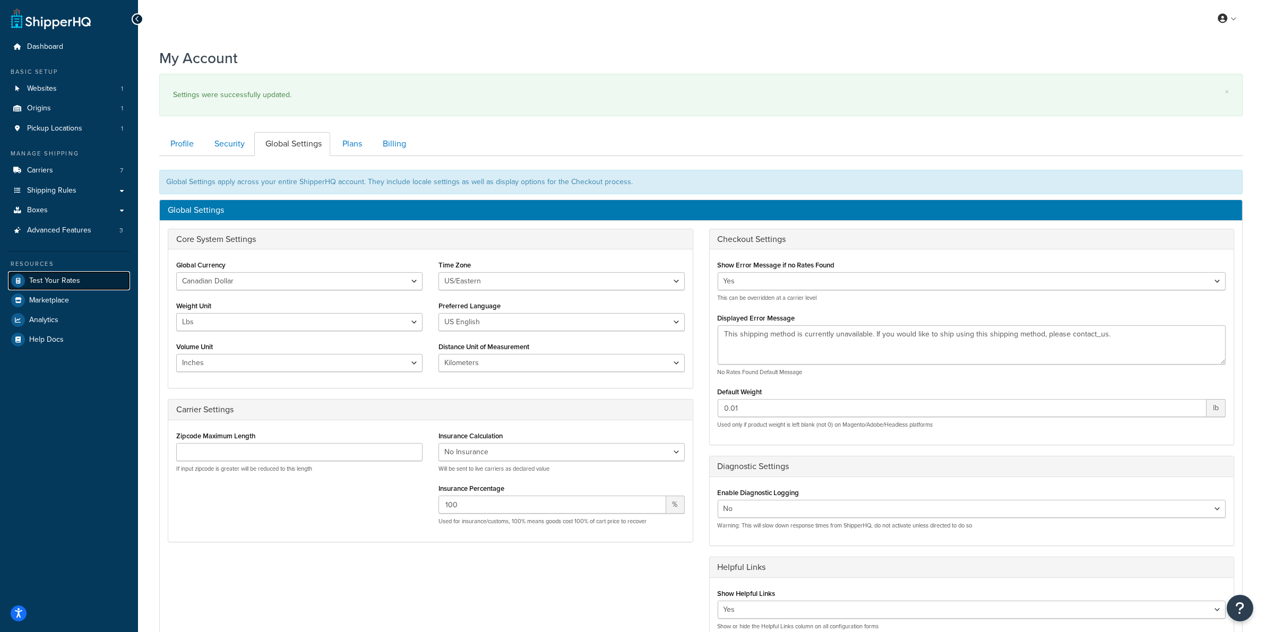
click at [56, 284] on span "Test Your Rates" at bounding box center [54, 281] width 51 height 9
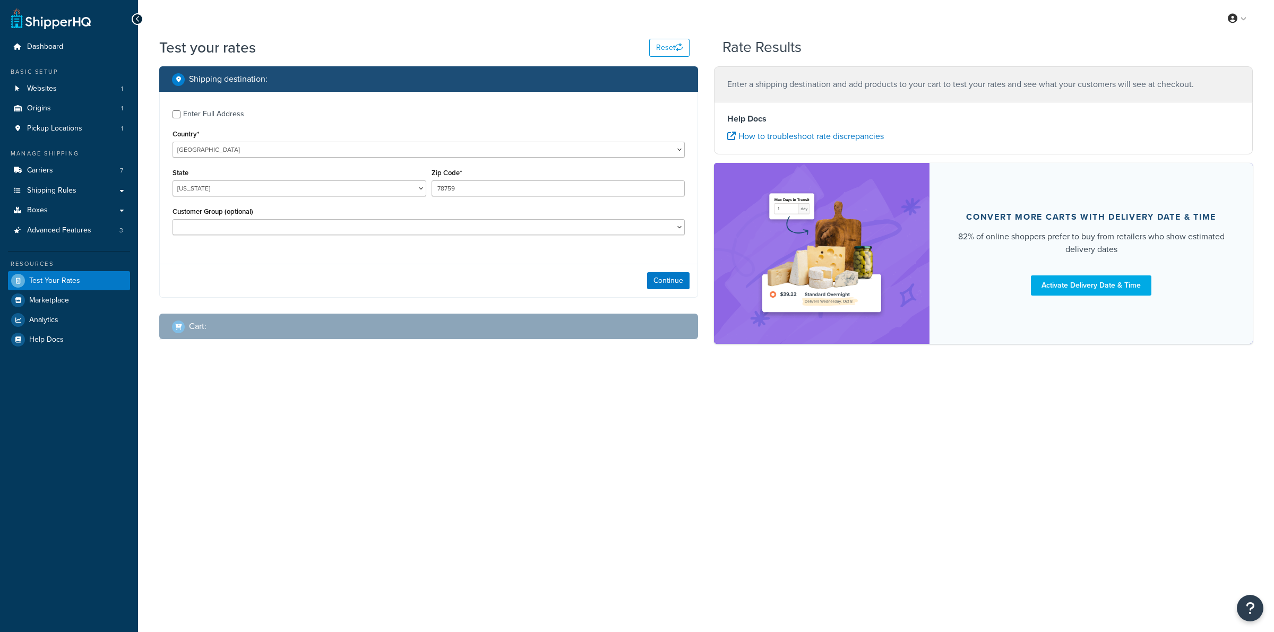
select select "[GEOGRAPHIC_DATA]"
click at [67, 193] on span "Shipping Rules" at bounding box center [51, 190] width 49 height 9
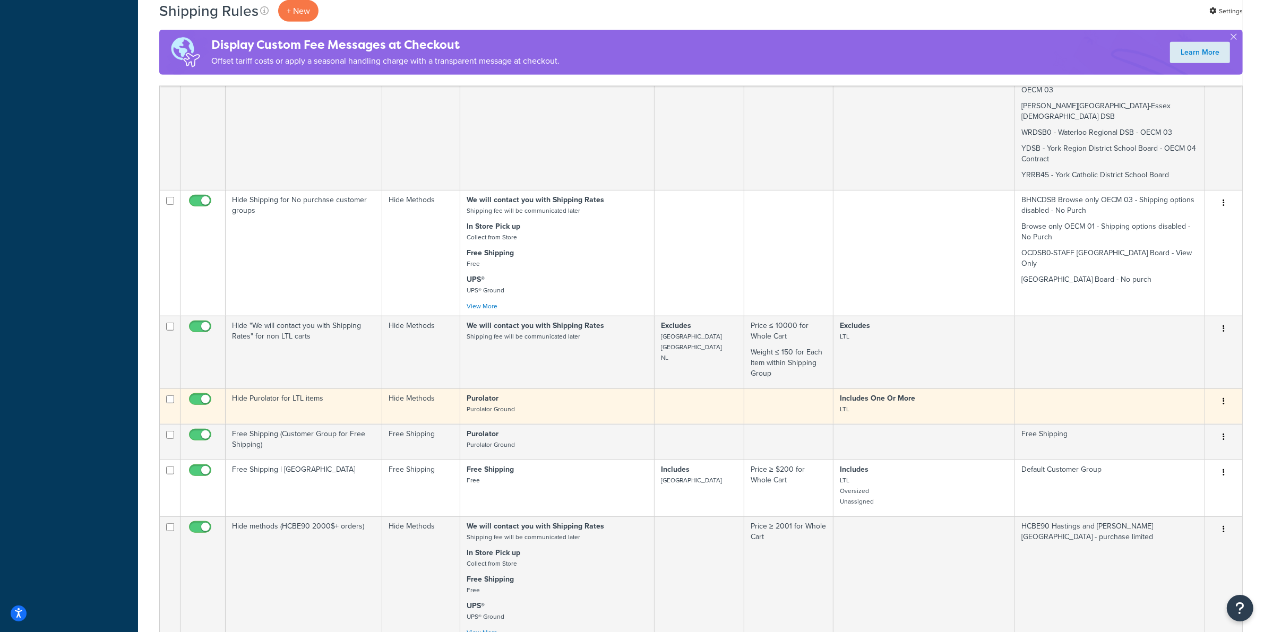
scroll to position [898, 0]
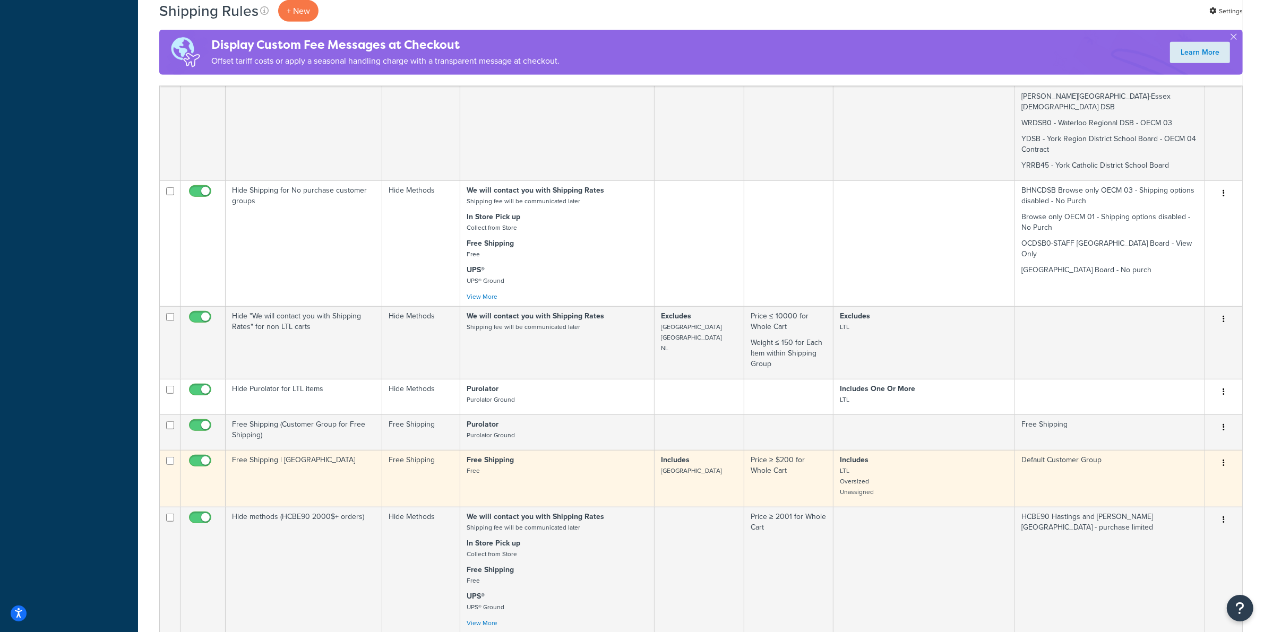
click at [905, 455] on p "Includes LTL Oversized Unassigned" at bounding box center [924, 476] width 168 height 42
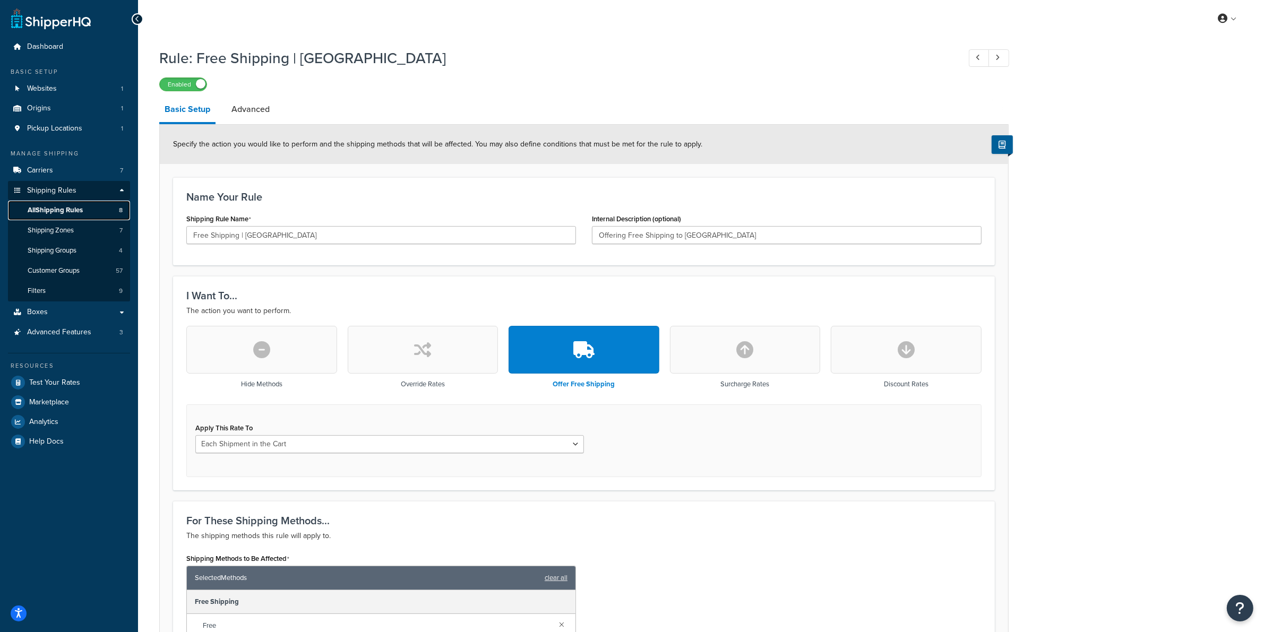
click at [67, 208] on span "All Shipping Rules" at bounding box center [55, 210] width 55 height 9
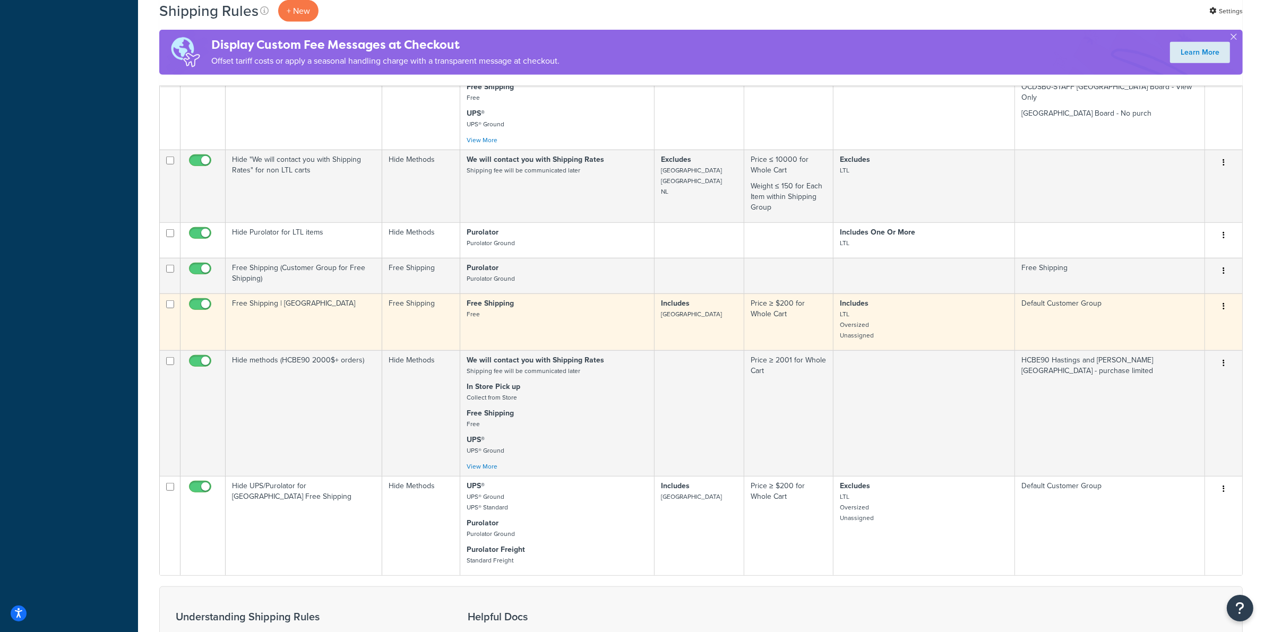
scroll to position [1062, 0]
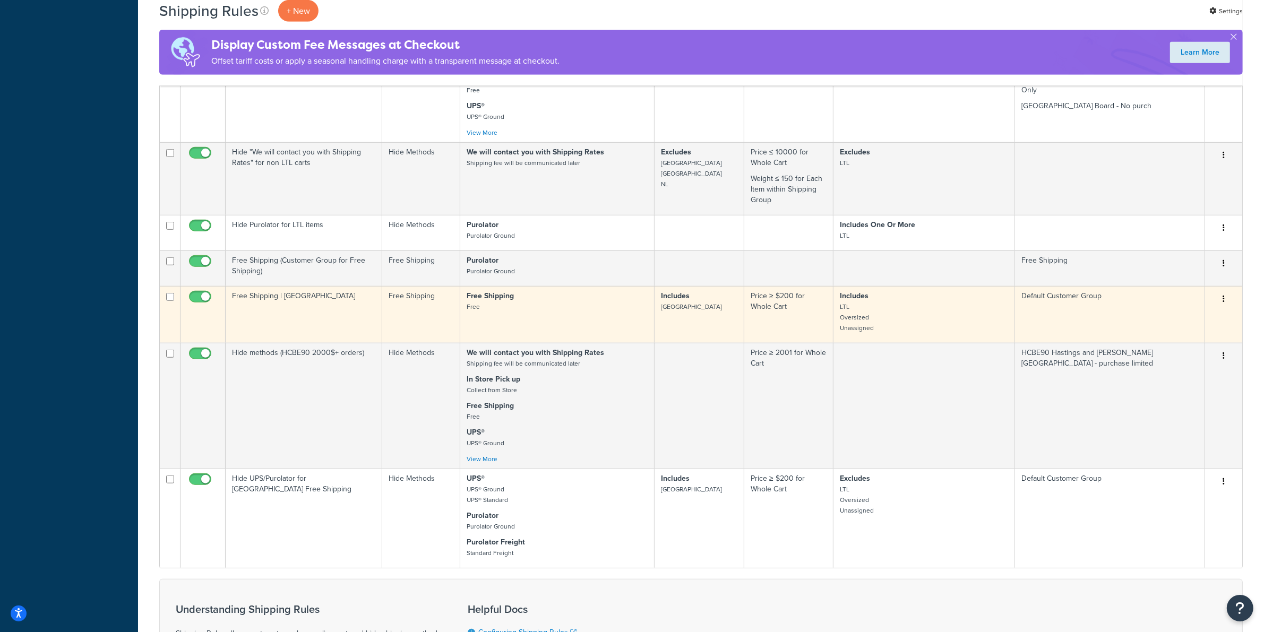
click at [900, 291] on p "Includes LTL Oversized Unassigned" at bounding box center [924, 312] width 168 height 42
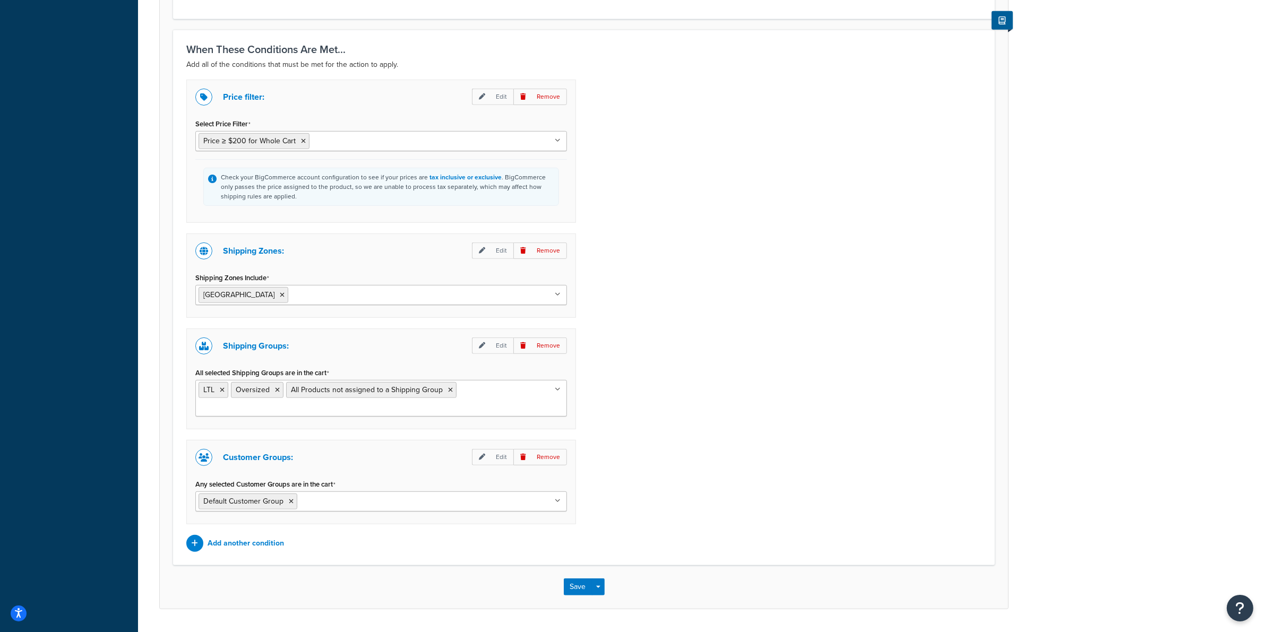
scroll to position [679, 0]
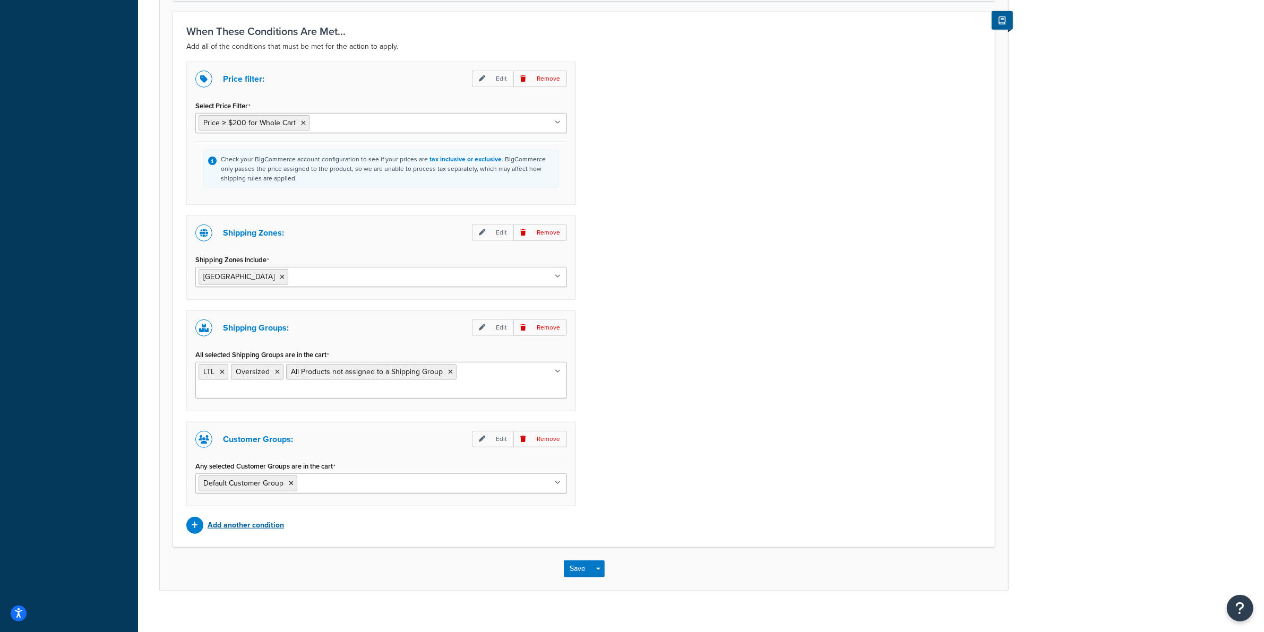
click at [238, 518] on p "Add another condition" at bounding box center [246, 525] width 76 height 15
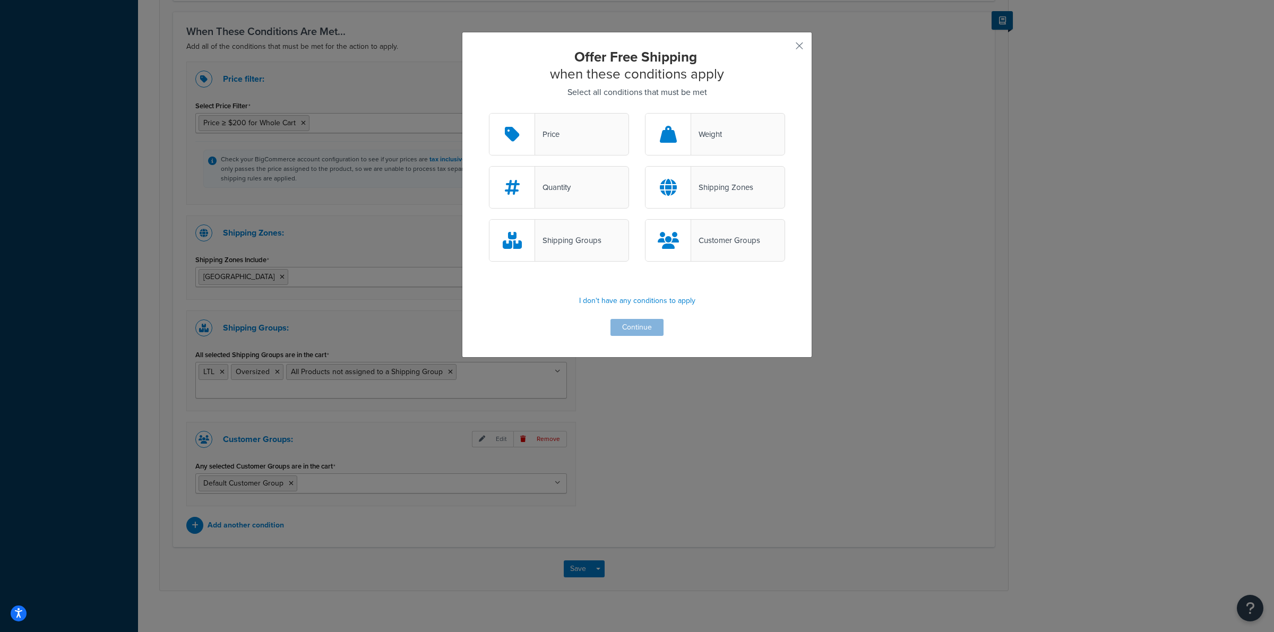
click at [571, 239] on div "Shipping Groups" at bounding box center [568, 240] width 66 height 15
click at [0, 0] on input "Shipping Groups" at bounding box center [0, 0] width 0 height 0
click at [800, 42] on div "Offer Free Shipping when these conditions apply Select all conditions that must…" at bounding box center [637, 195] width 350 height 326
click at [785, 48] on button "button" at bounding box center [783, 49] width 3 height 3
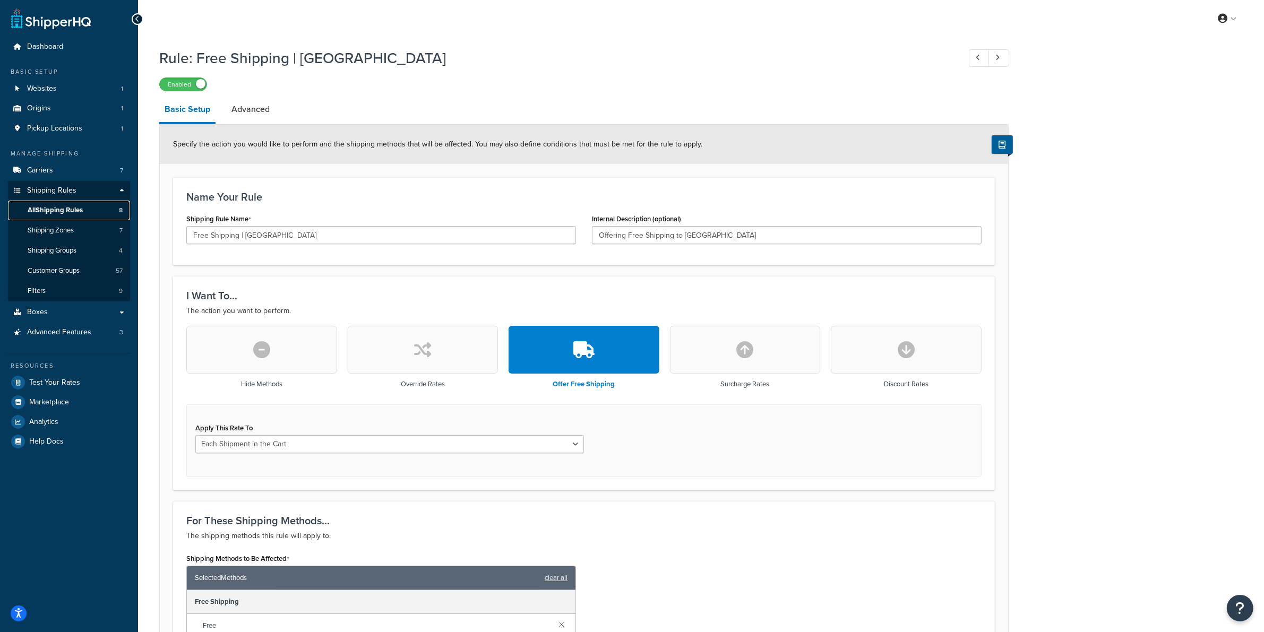
click at [67, 210] on span "All Shipping Rules" at bounding box center [55, 210] width 55 height 9
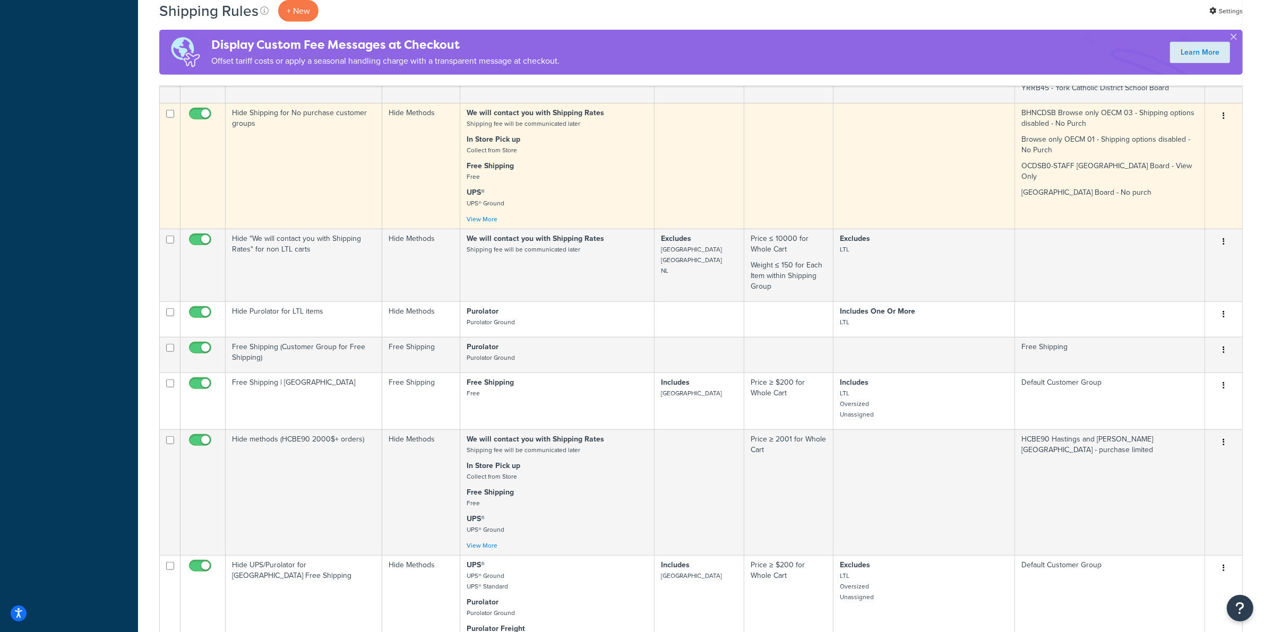
scroll to position [995, 0]
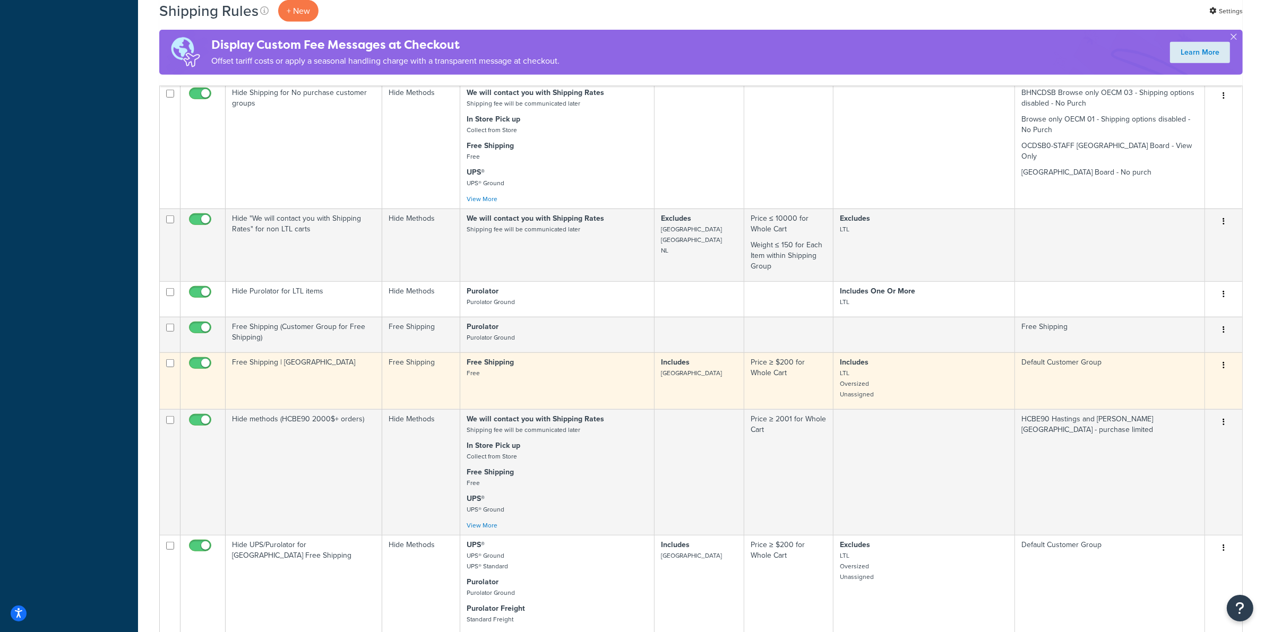
click at [782, 352] on td "Price ≥ $200 for Whole Cart" at bounding box center [788, 380] width 89 height 57
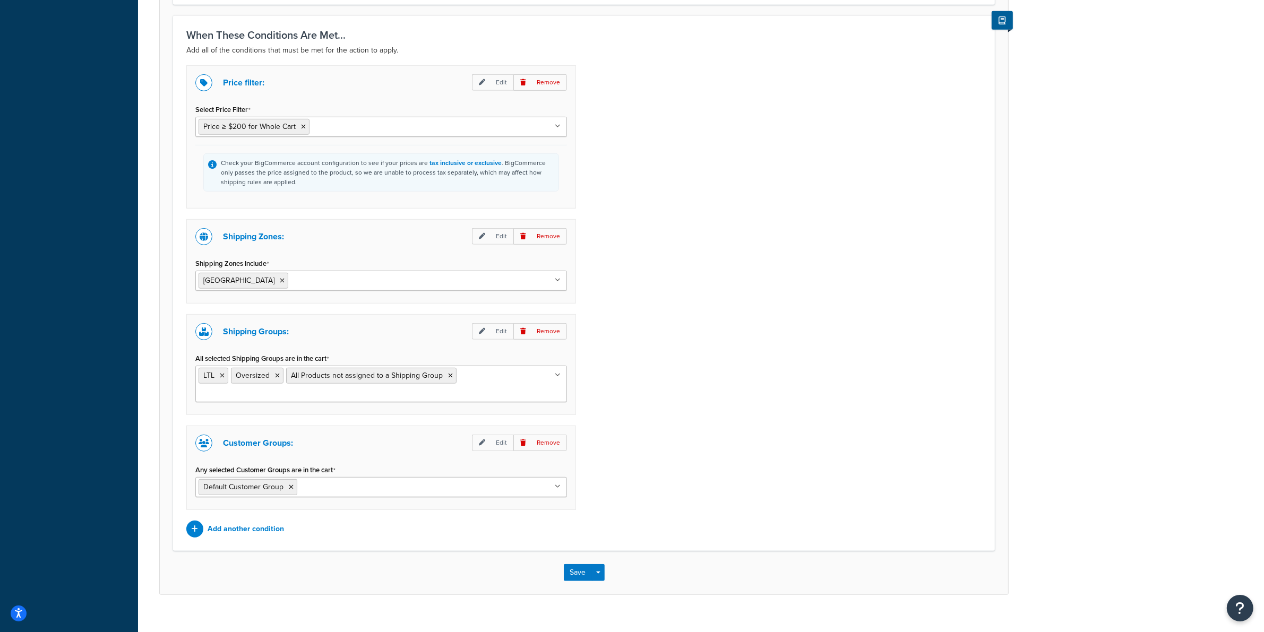
scroll to position [679, 0]
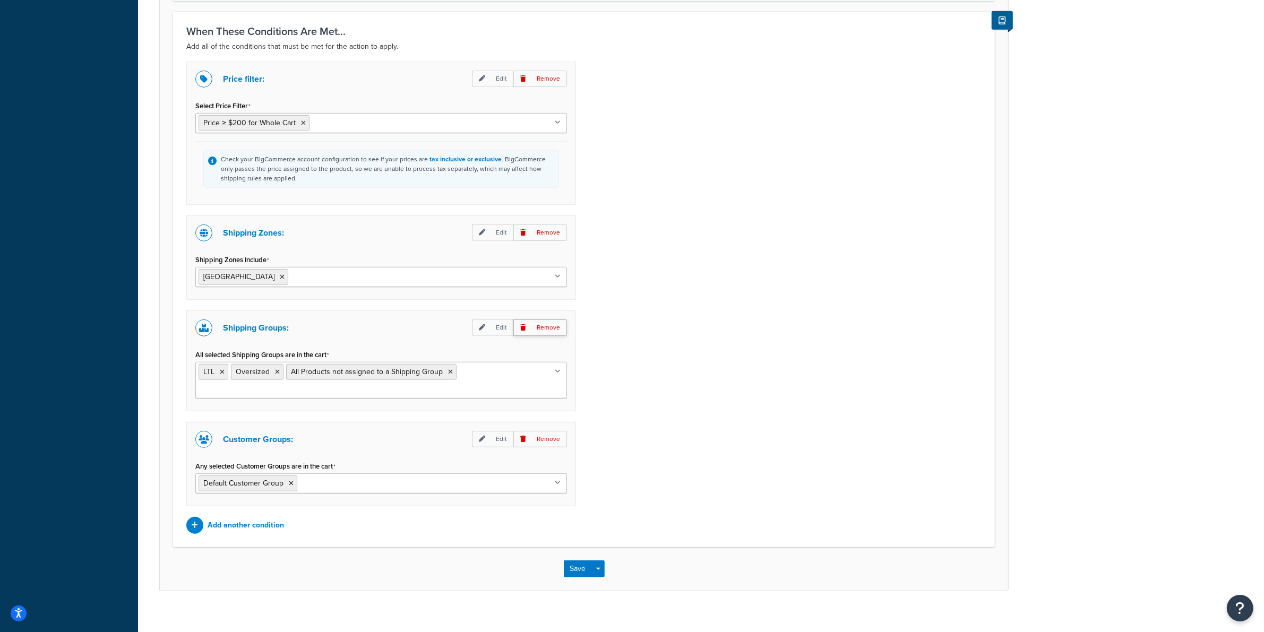
click at [539, 333] on p "Remove" at bounding box center [540, 328] width 54 height 16
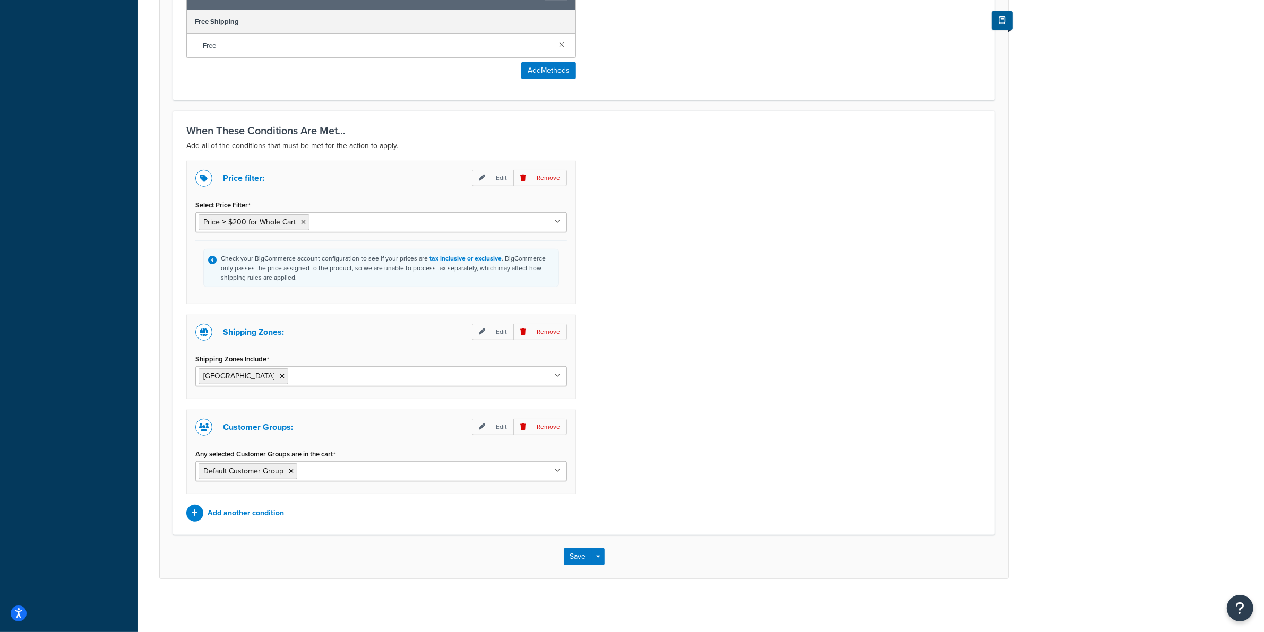
scroll to position [584, 0]
click at [245, 513] on p "Add another condition" at bounding box center [246, 513] width 76 height 15
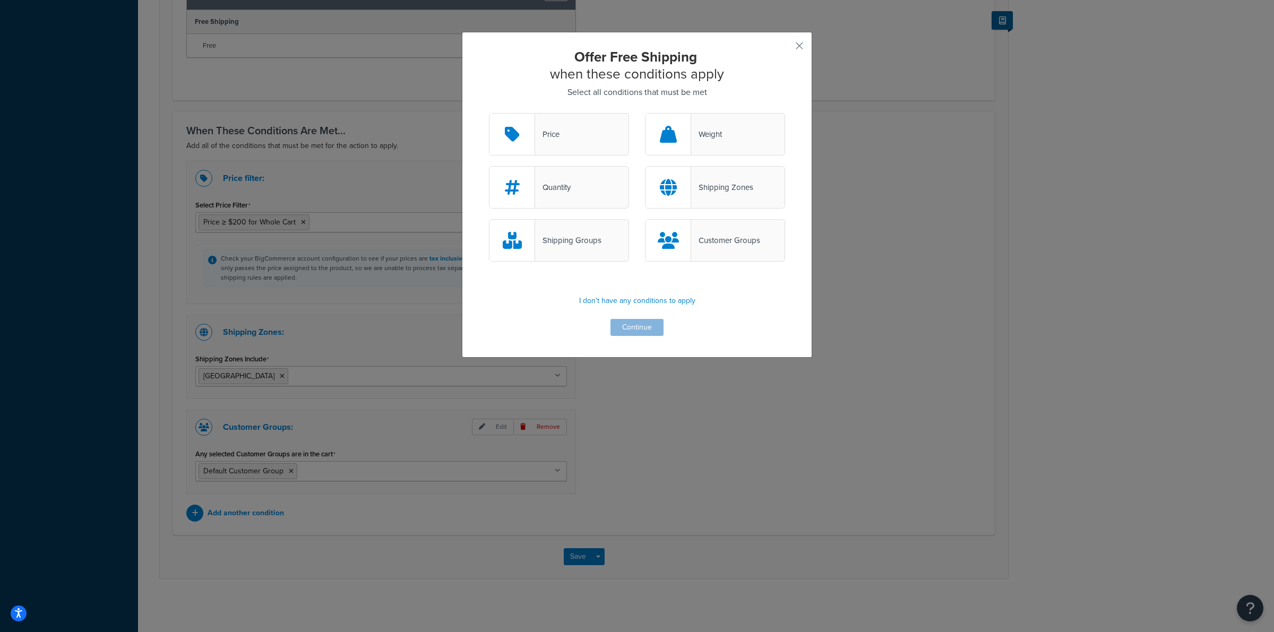
click at [558, 237] on div "Shipping Groups" at bounding box center [568, 240] width 66 height 15
click at [0, 0] on input "Shipping Groups" at bounding box center [0, 0] width 0 height 0
click at [785, 49] on button "button" at bounding box center [783, 49] width 3 height 3
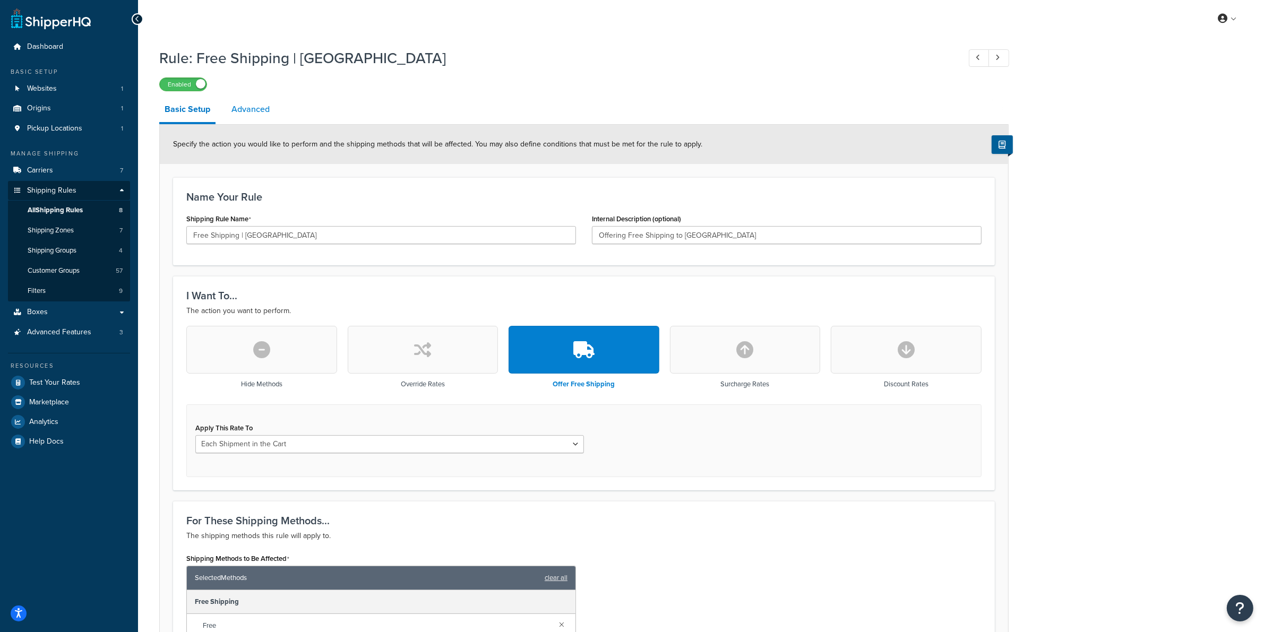
click at [247, 103] on link "Advanced" at bounding box center [250, 109] width 49 height 25
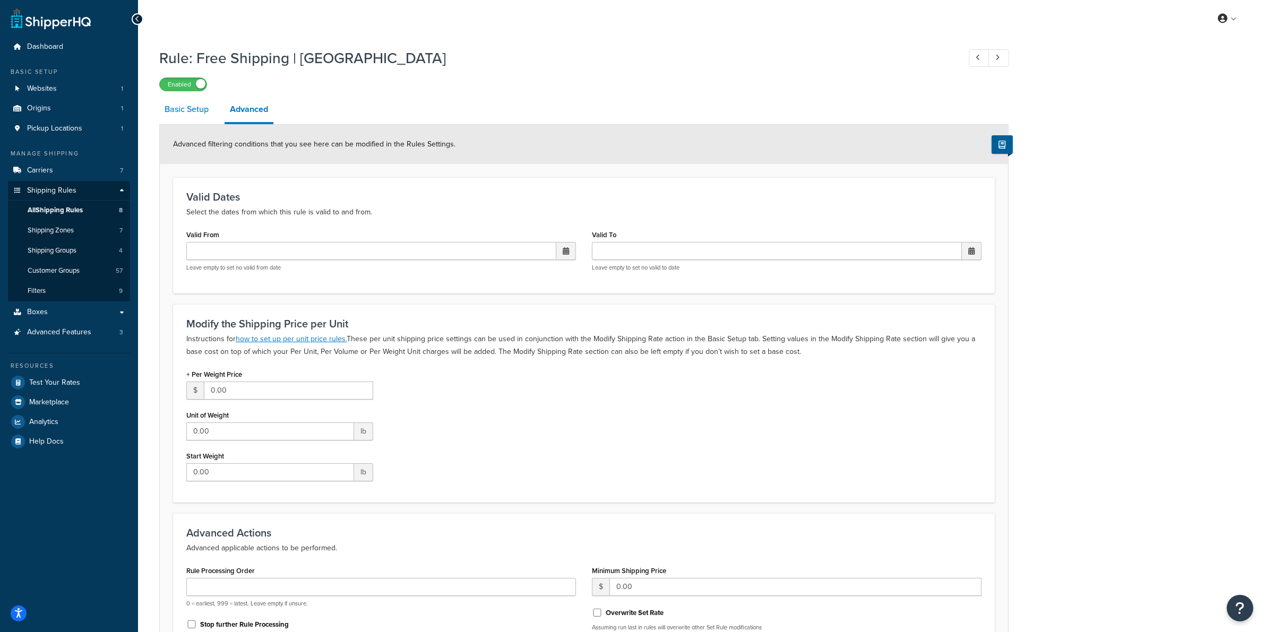
click at [181, 107] on link "Basic Setup" at bounding box center [186, 109] width 55 height 25
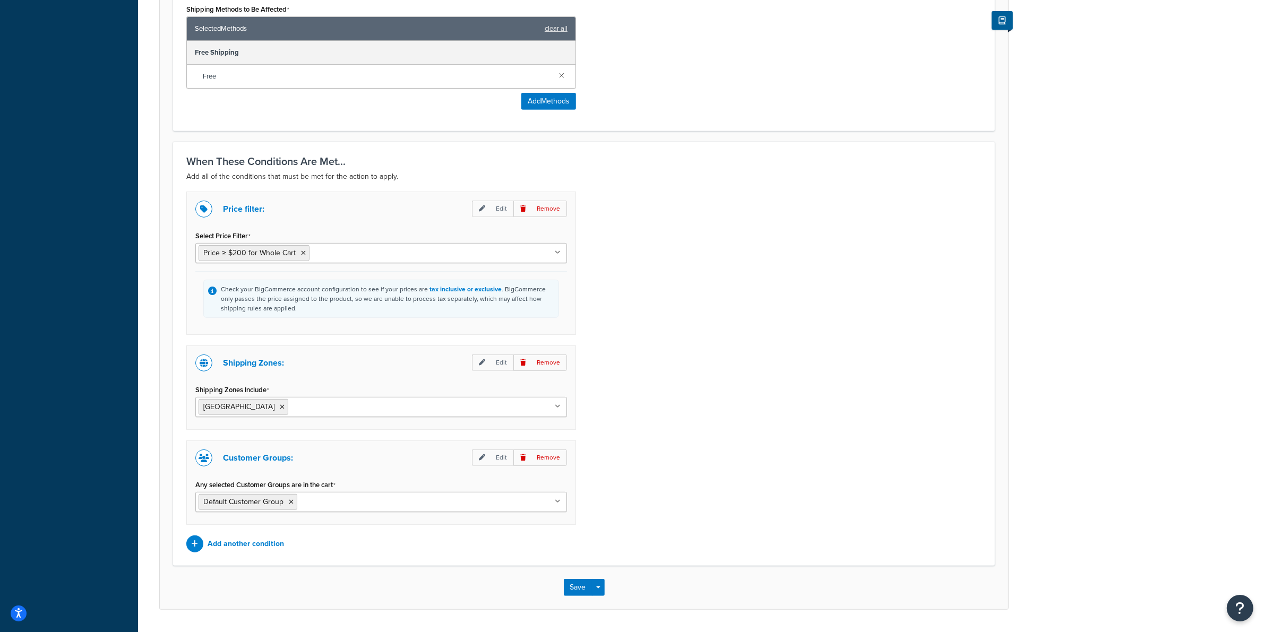
scroll to position [584, 0]
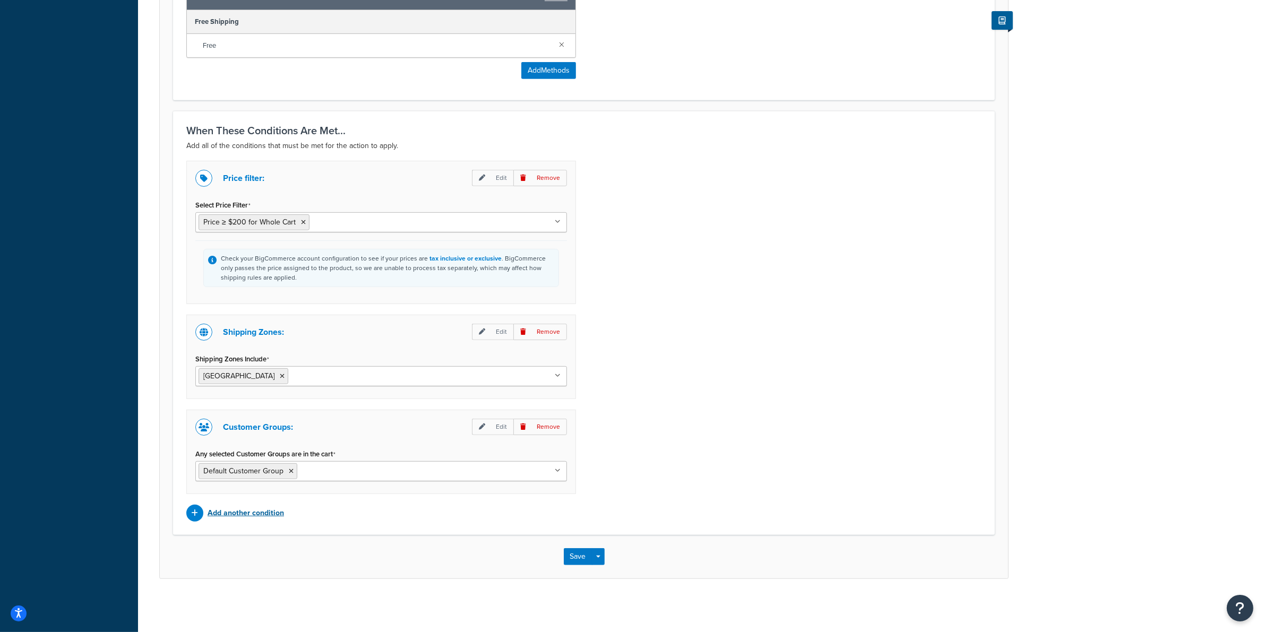
click at [242, 510] on p "Add another condition" at bounding box center [246, 513] width 76 height 15
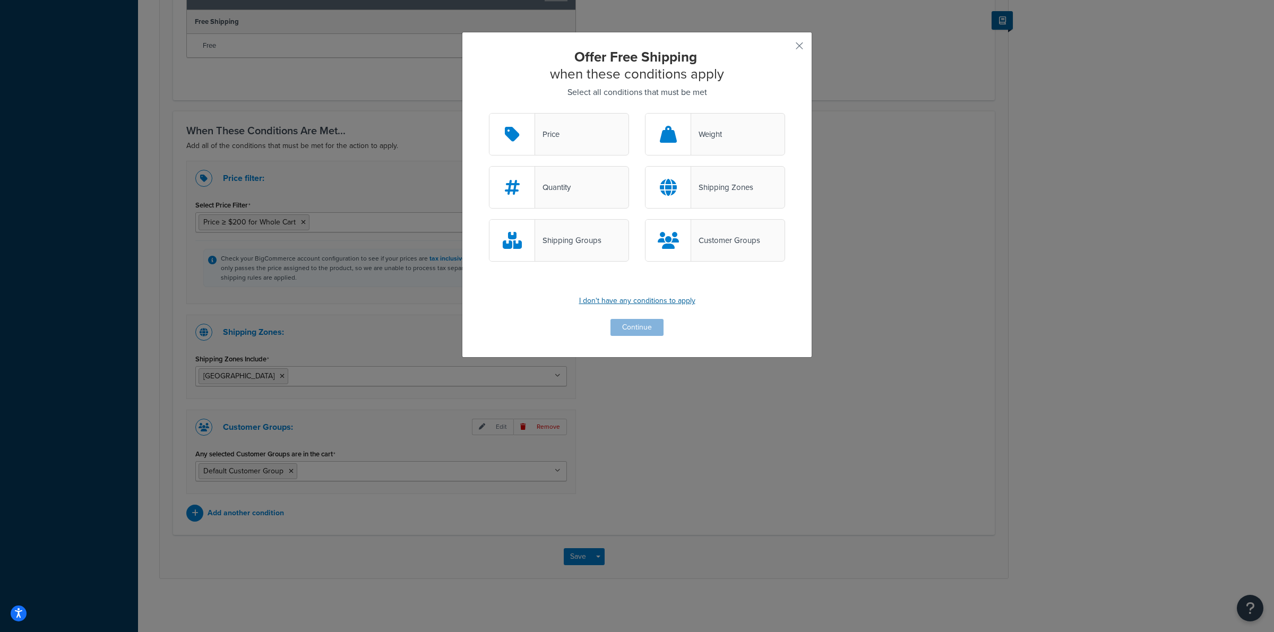
click at [636, 301] on p "I don't have any conditions to apply" at bounding box center [637, 301] width 296 height 15
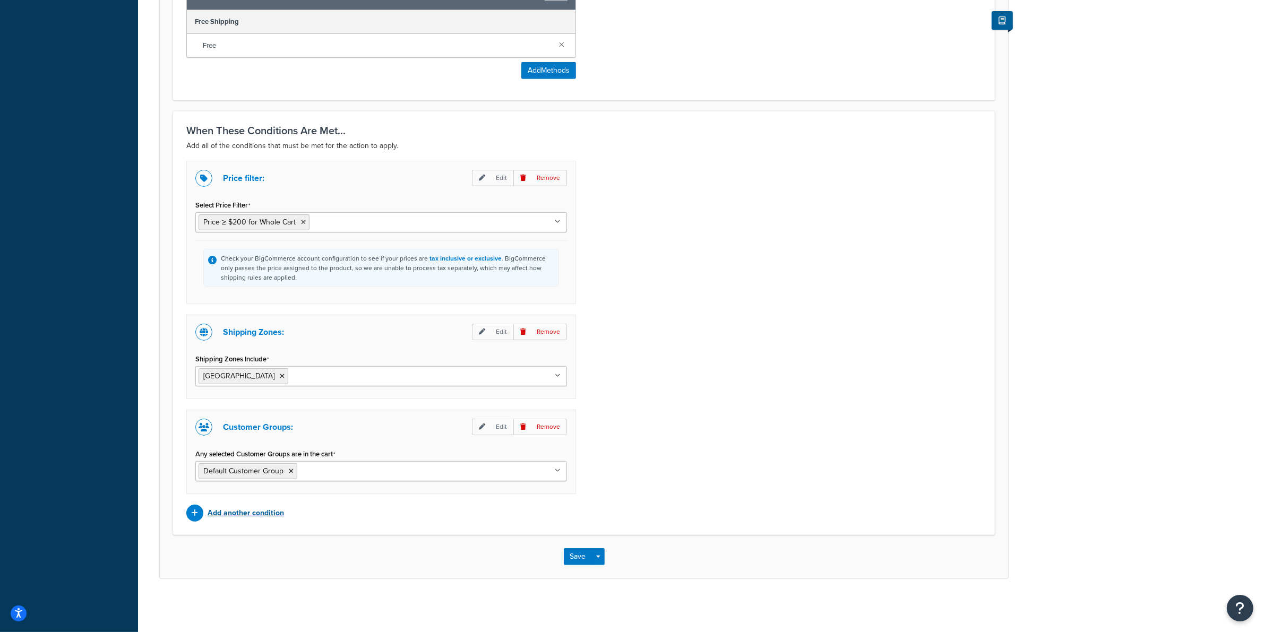
click at [246, 511] on p "Add another condition" at bounding box center [246, 513] width 76 height 15
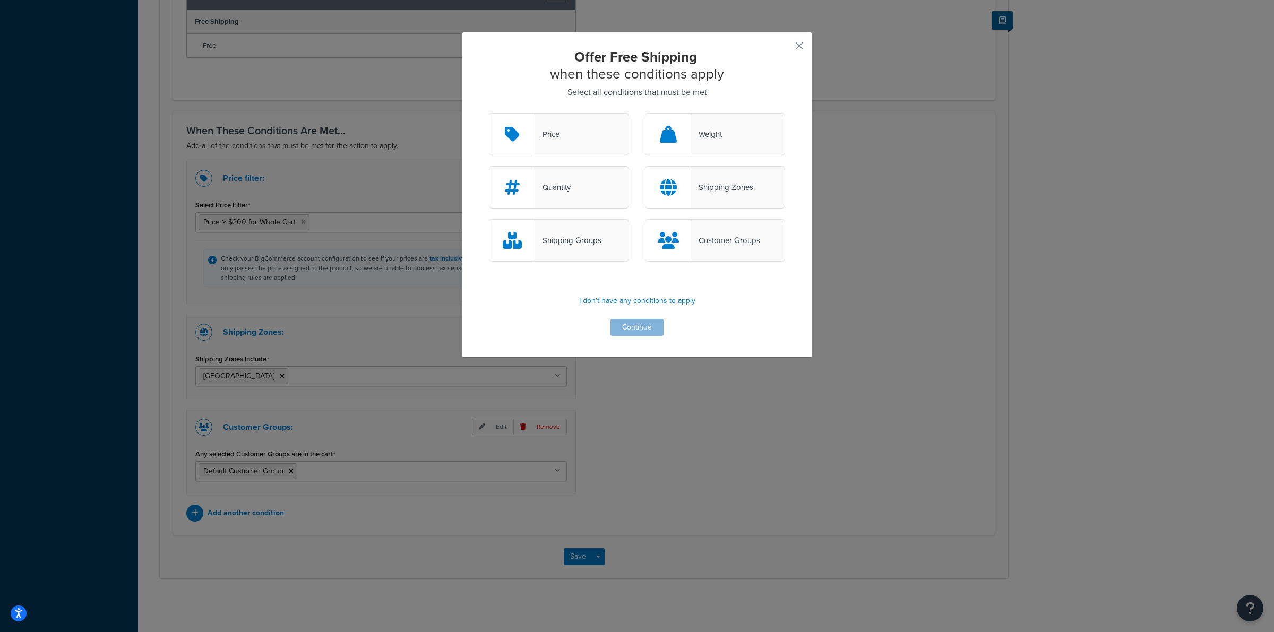
click at [503, 240] on icon at bounding box center [512, 240] width 19 height 17
click at [0, 0] on input "Shipping Groups" at bounding box center [0, 0] width 0 height 0
click at [633, 329] on button "Continue" at bounding box center [636, 327] width 53 height 17
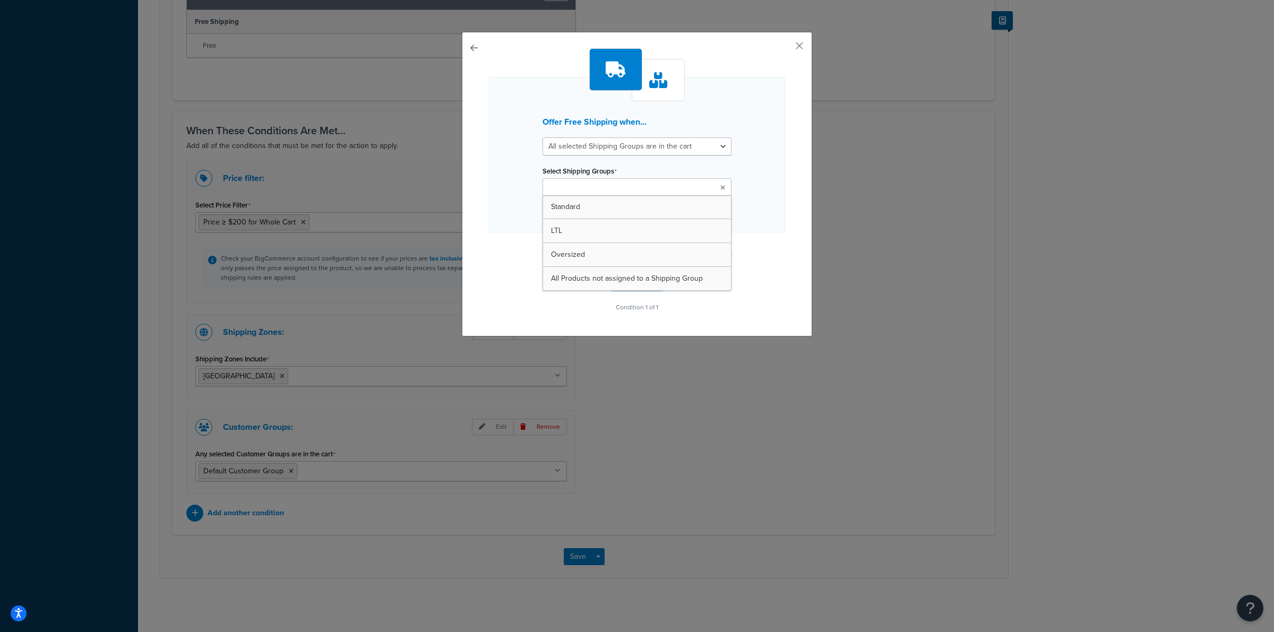
click at [702, 190] on ul at bounding box center [636, 187] width 189 height 18
click at [738, 170] on div "Offer Free Shipping when... All selected Shipping Groups are in the cart Any se…" at bounding box center [637, 155] width 296 height 156
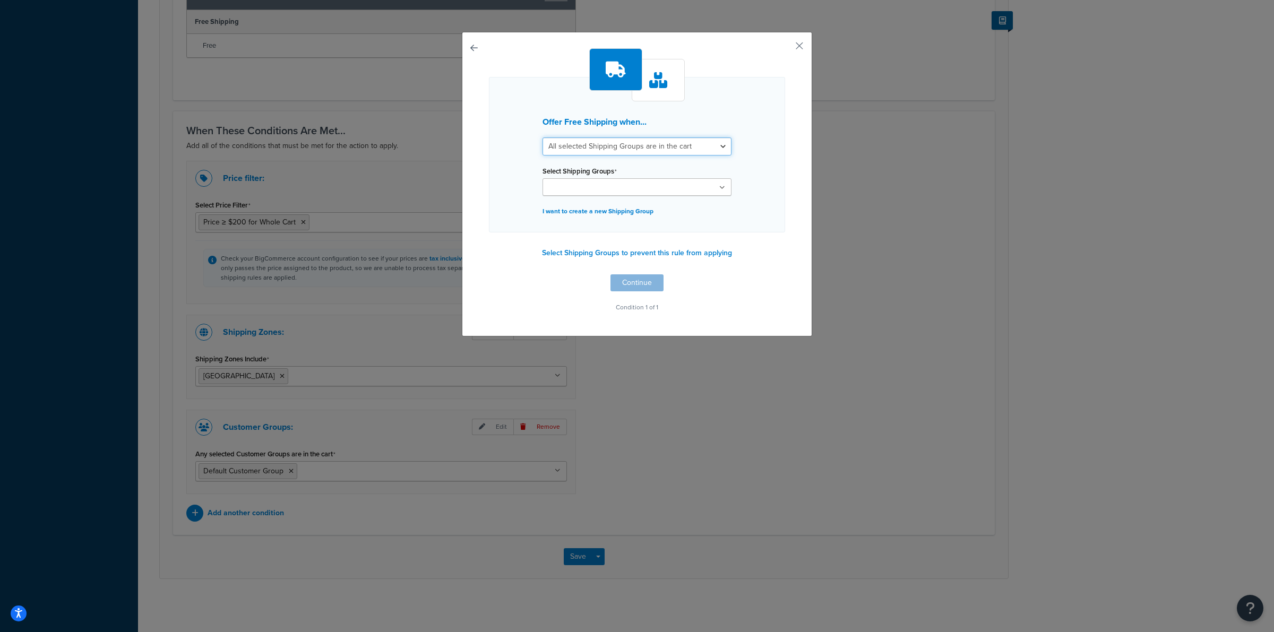
click at [693, 152] on select "All selected Shipping Groups are in the cart Any selected Shipping Groups are i…" at bounding box center [636, 146] width 189 height 18
click at [718, 100] on div "Offer Free Shipping when... All selected Shipping Groups are in the cart Any se…" at bounding box center [637, 155] width 296 height 156
click at [636, 85] on div at bounding box center [615, 69] width 53 height 42
click at [661, 74] on icon at bounding box center [658, 80] width 18 height 16
click at [606, 258] on button "Select Shipping Groups to prevent this rule from applying" at bounding box center [637, 253] width 196 height 16
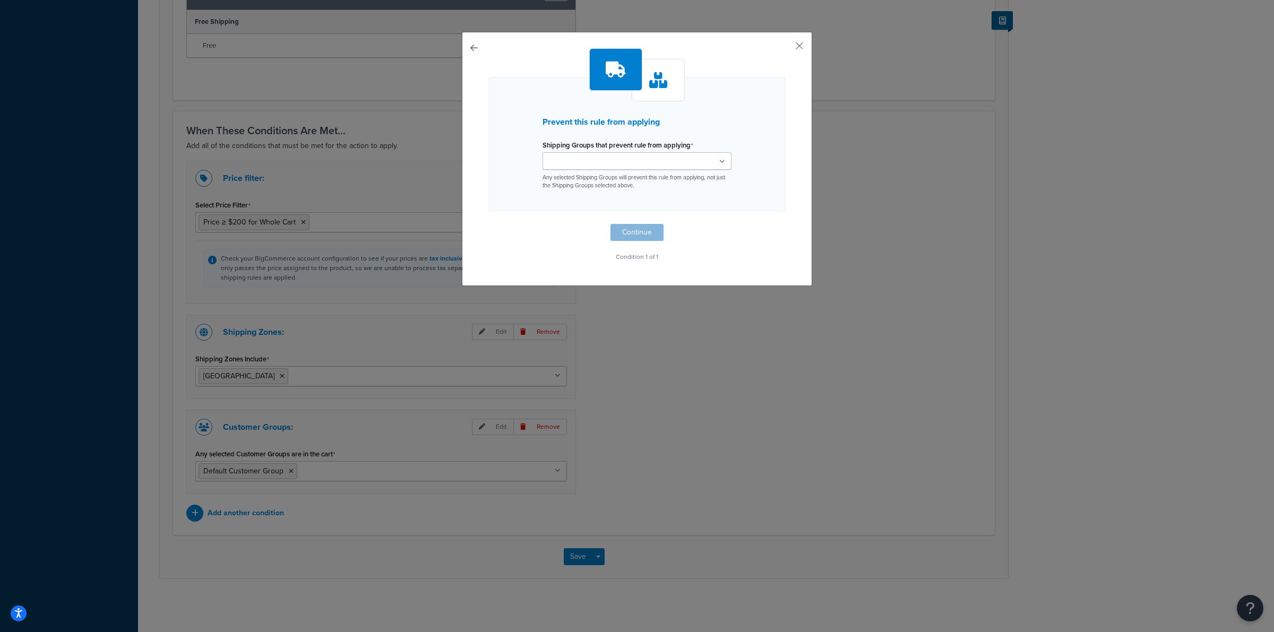
click at [657, 163] on ul at bounding box center [636, 161] width 189 height 18
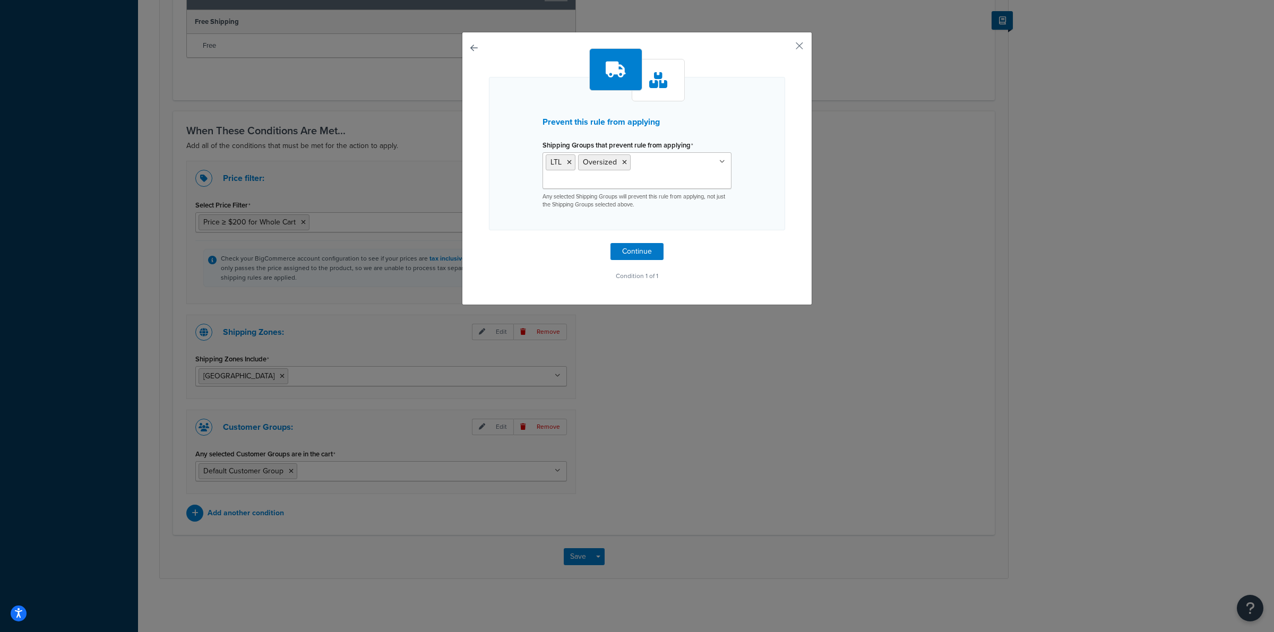
click at [775, 184] on div "Prevent this rule from applying Shipping Groups that prevent rule from applying…" at bounding box center [637, 153] width 296 height 153
click at [653, 163] on ul "LTL Oversized" at bounding box center [636, 170] width 189 height 37
click at [786, 146] on div "Prevent this rule from applying Shipping Groups that prevent rule from applying…" at bounding box center [637, 168] width 350 height 273
click at [633, 253] on button "Continue" at bounding box center [636, 251] width 53 height 17
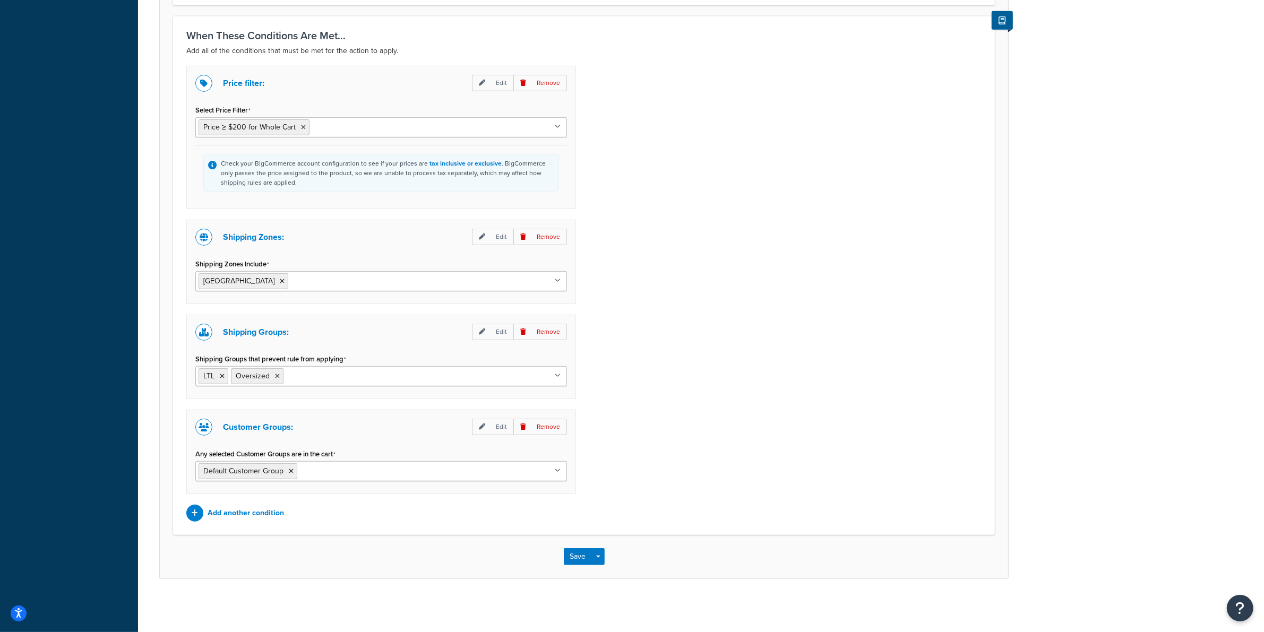
scroll to position [679, 0]
click at [574, 555] on button "Save" at bounding box center [578, 556] width 29 height 17
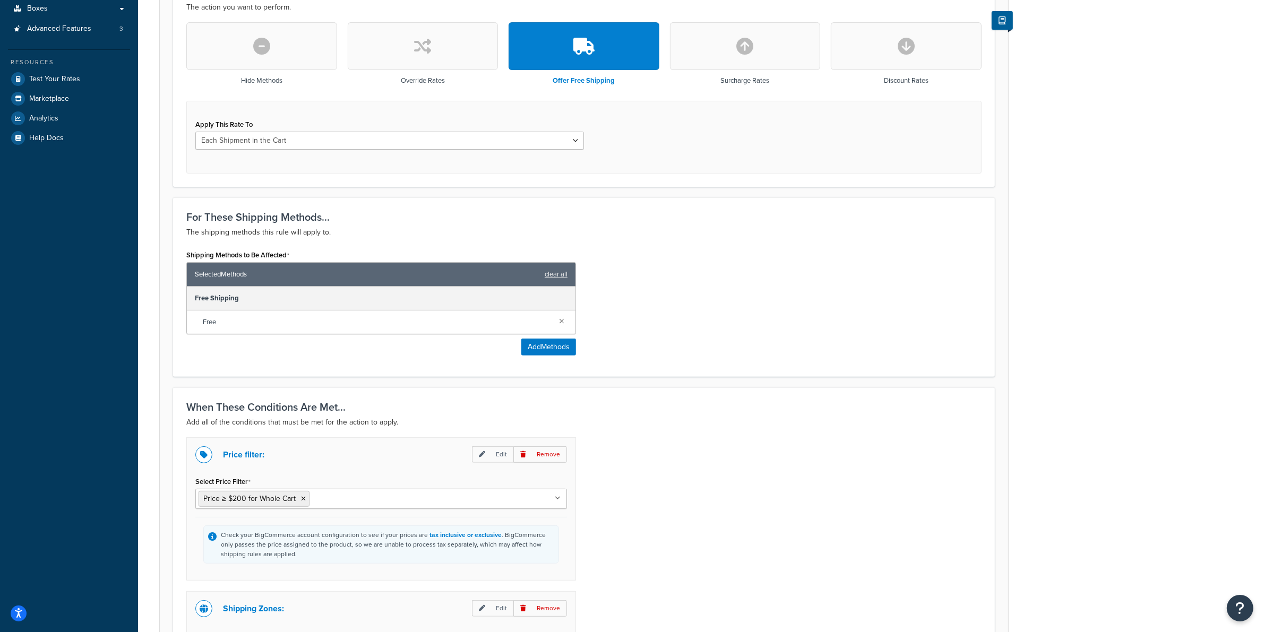
scroll to position [464, 0]
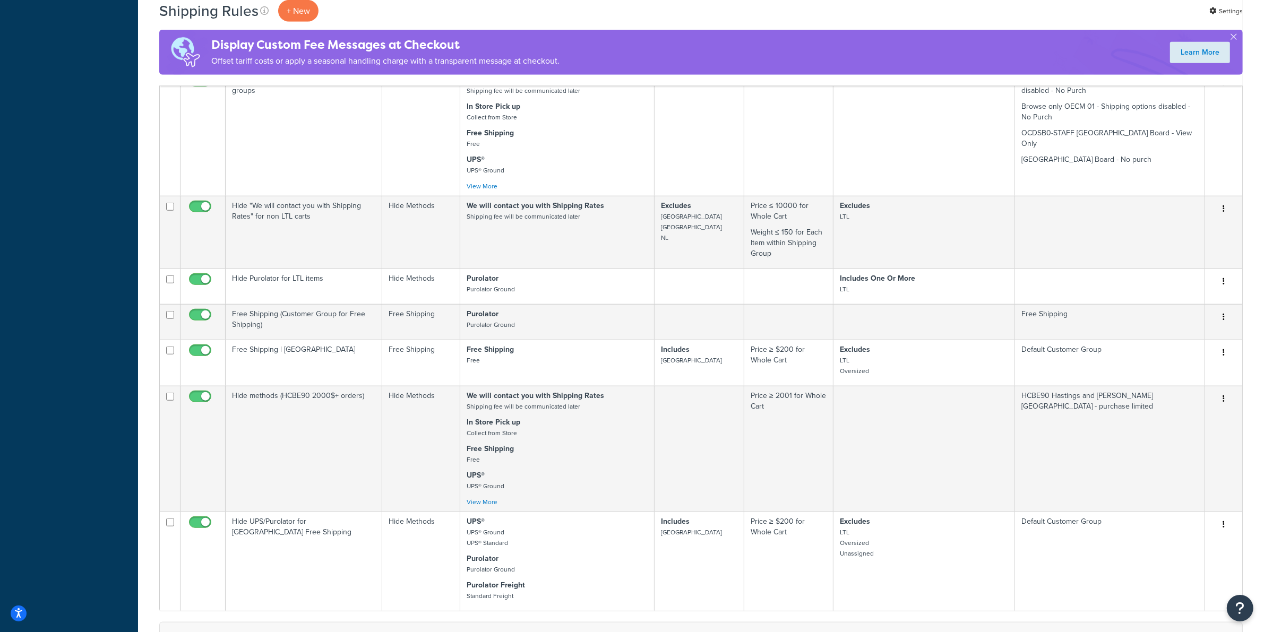
scroll to position [1062, 0]
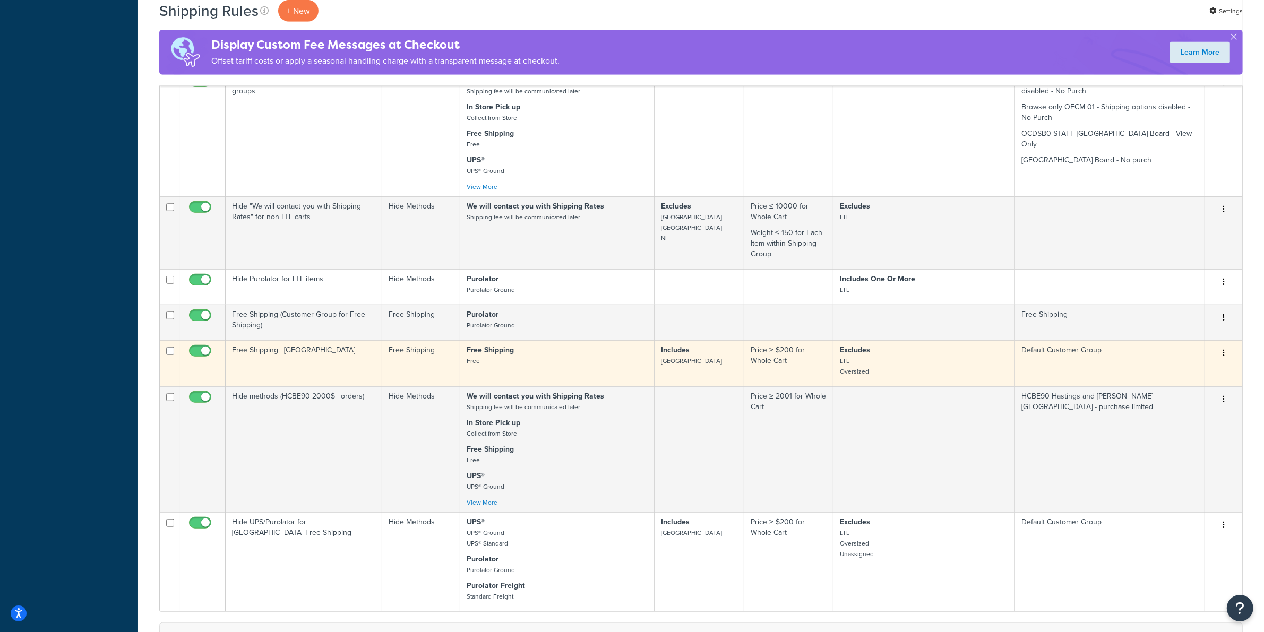
click at [199, 347] on input "checkbox" at bounding box center [201, 353] width 29 height 13
click at [203, 347] on input "checkbox" at bounding box center [201, 353] width 29 height 13
checkbox input "true"
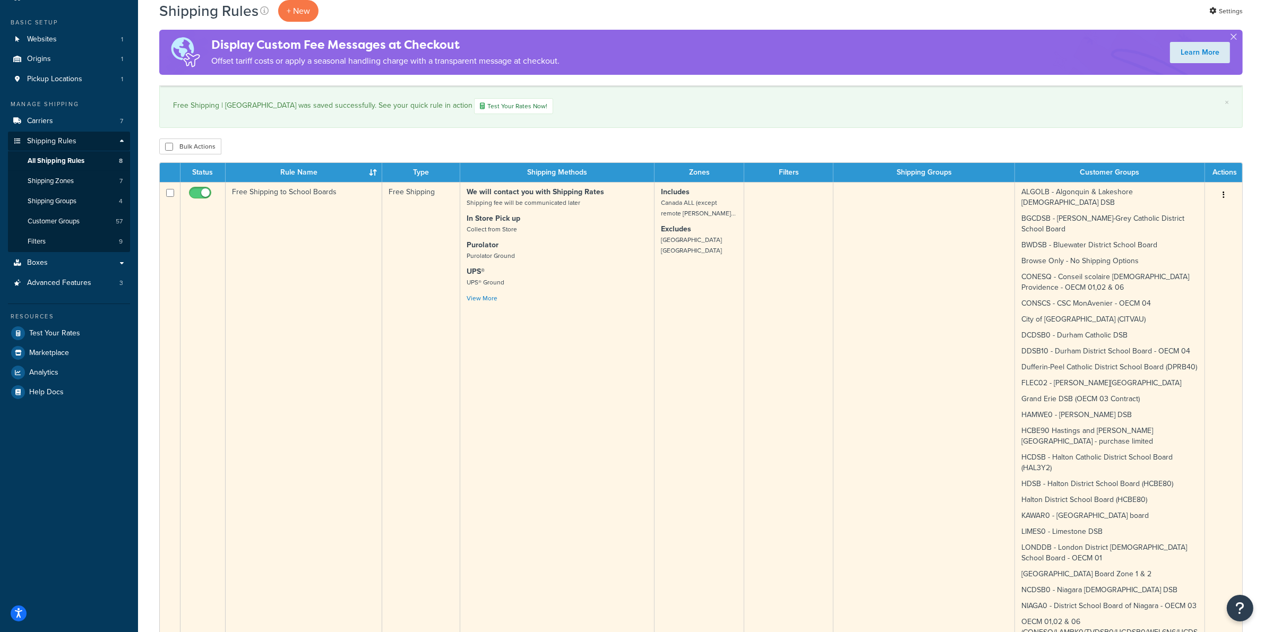
scroll to position [0, 0]
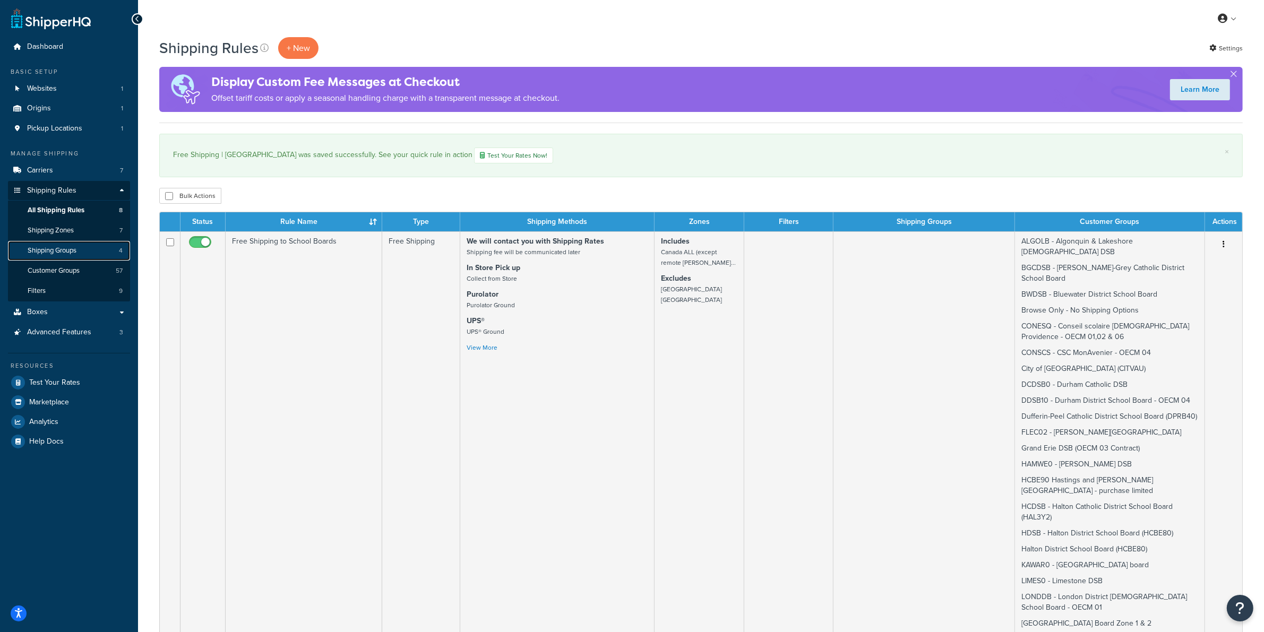
click at [66, 248] on span "Shipping Groups" at bounding box center [52, 250] width 49 height 9
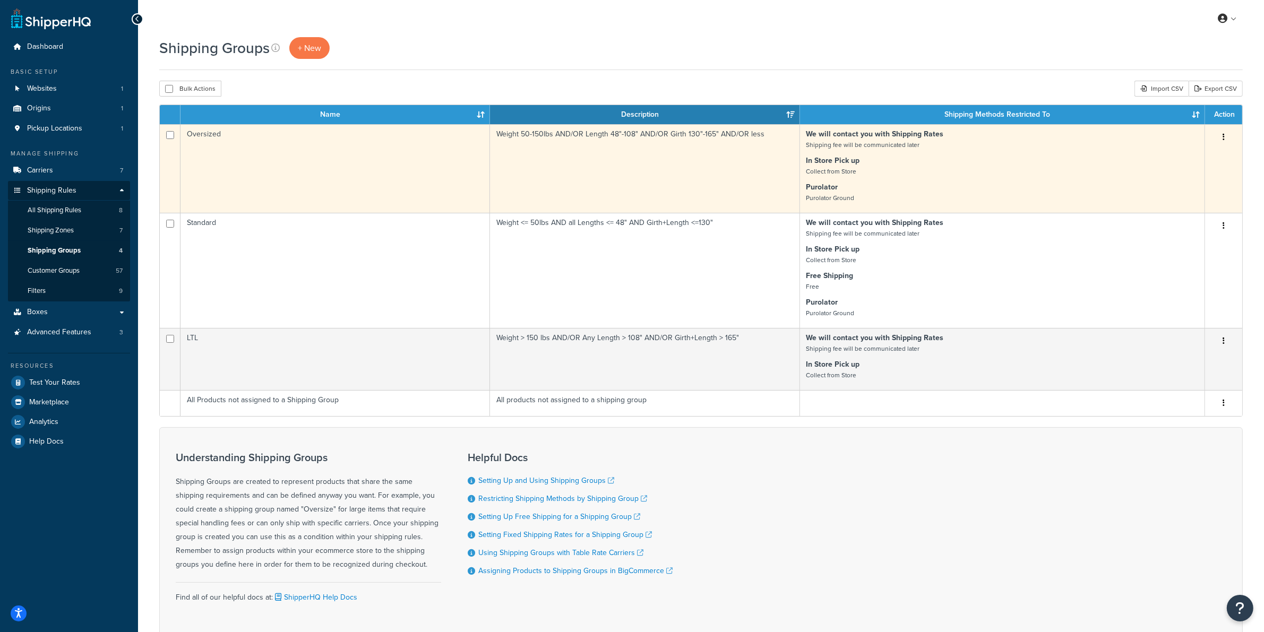
click at [606, 173] on td "Weight 50-150lbs AND/OR Length 48"-108" AND/OR Girth 130"-165" AND/OR less" at bounding box center [644, 168] width 309 height 89
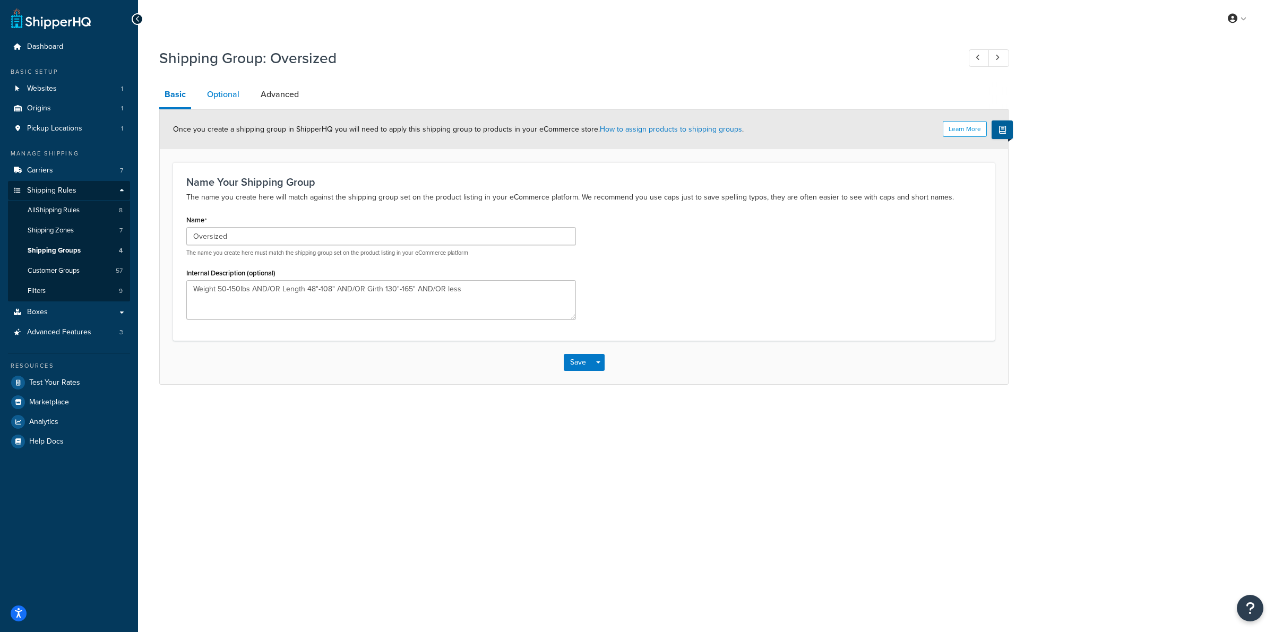
click at [227, 103] on link "Optional" at bounding box center [223, 94] width 43 height 25
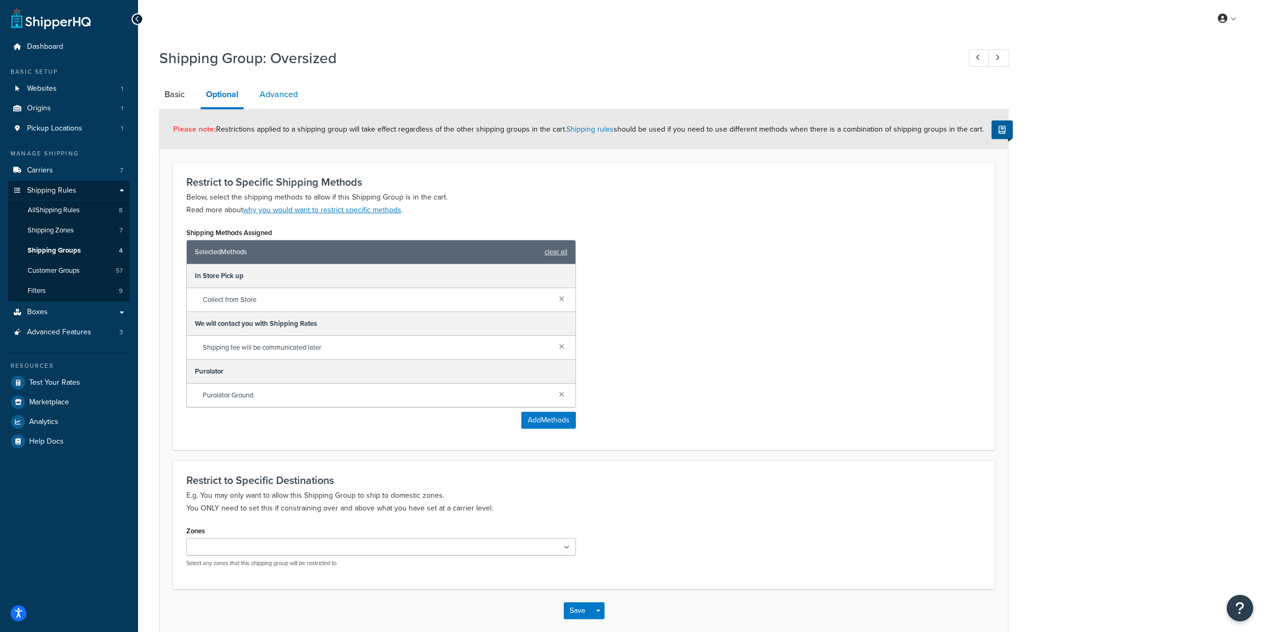
click at [292, 93] on link "Advanced" at bounding box center [278, 94] width 49 height 25
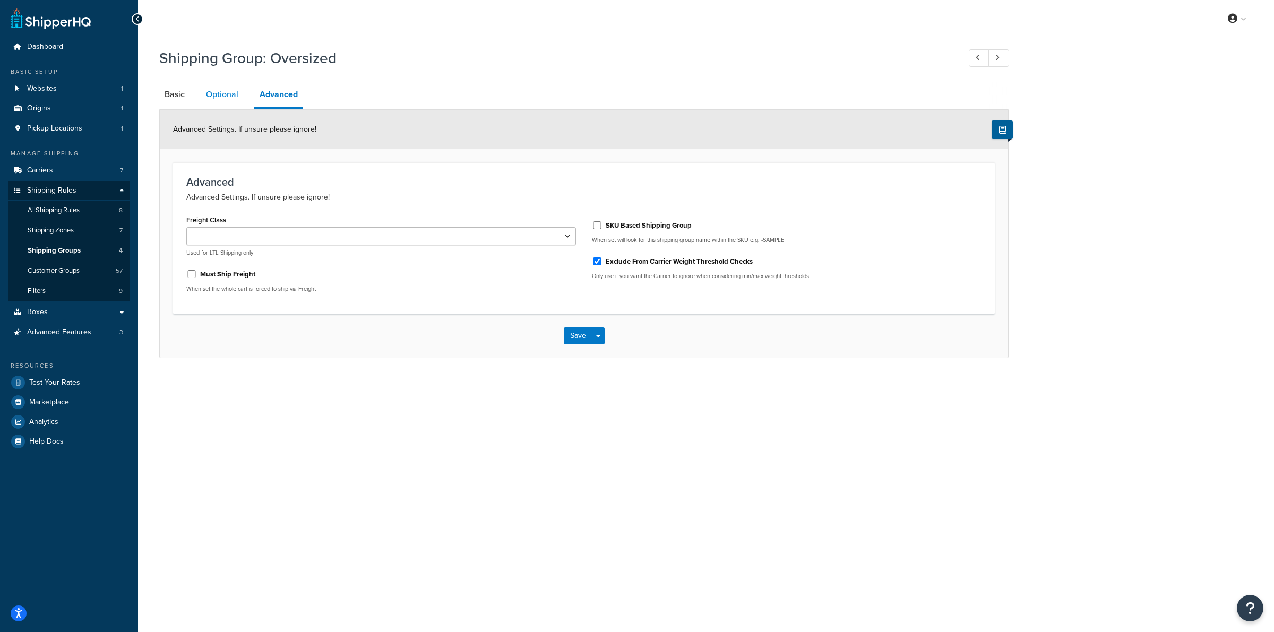
click at [219, 86] on link "Optional" at bounding box center [222, 94] width 43 height 25
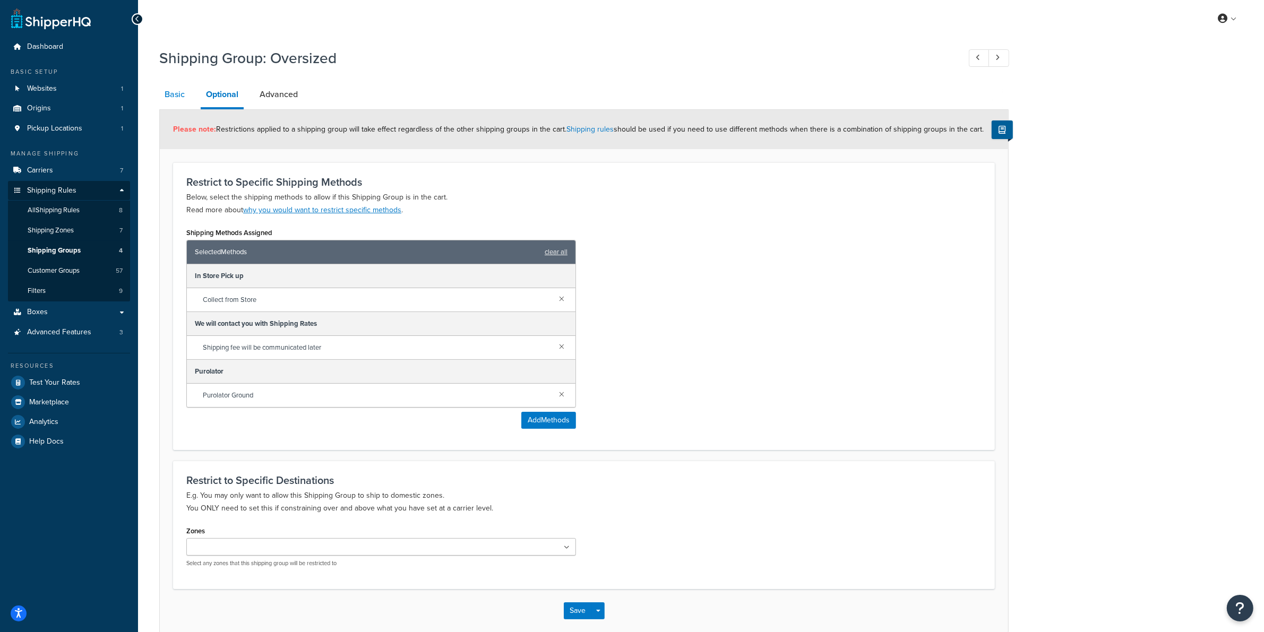
click at [174, 93] on link "Basic" at bounding box center [174, 94] width 31 height 25
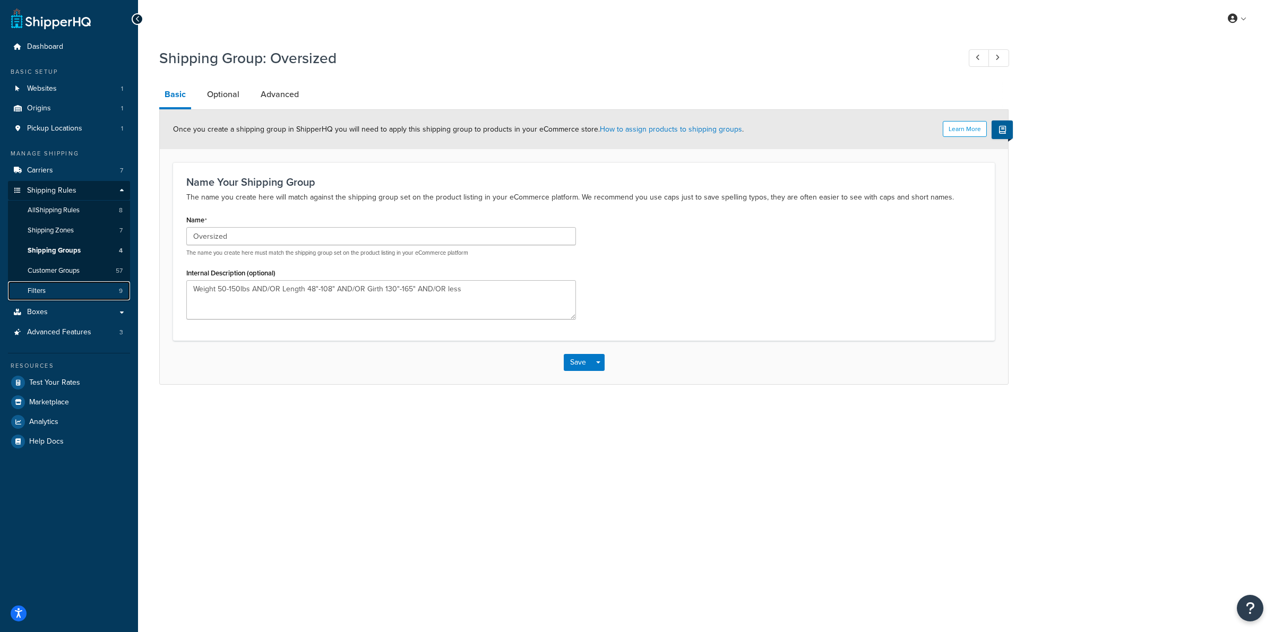
click at [54, 288] on link "Filters 9" at bounding box center [69, 291] width 122 height 20
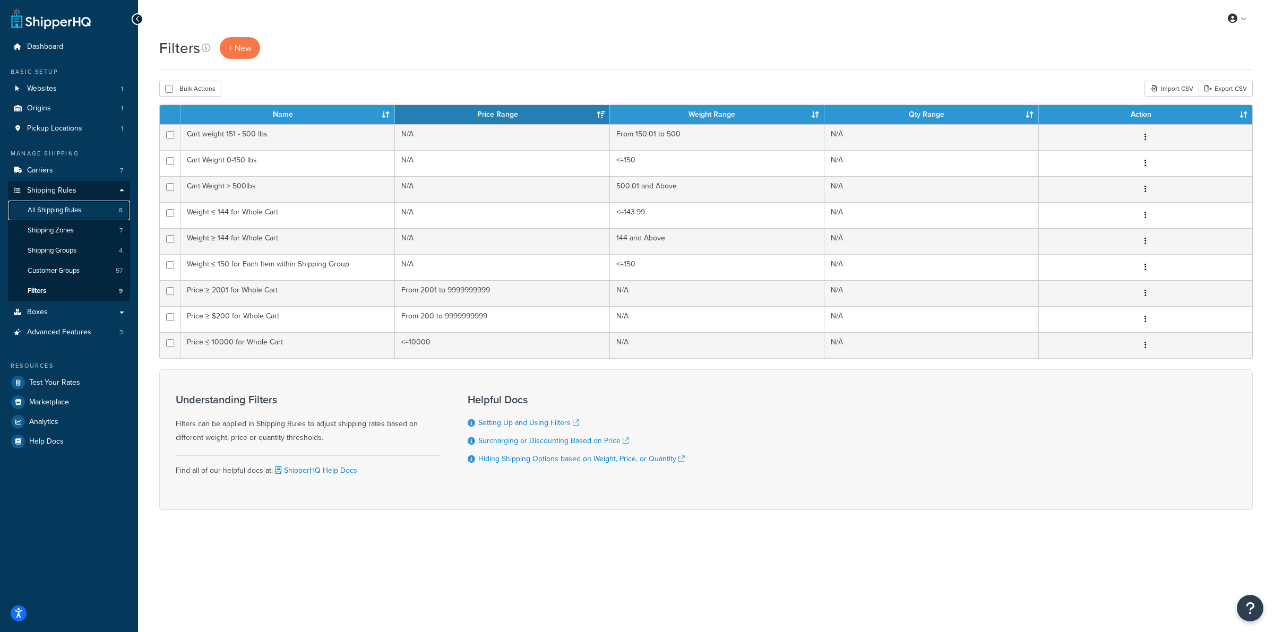
click at [49, 206] on span "All Shipping Rules" at bounding box center [55, 210] width 54 height 9
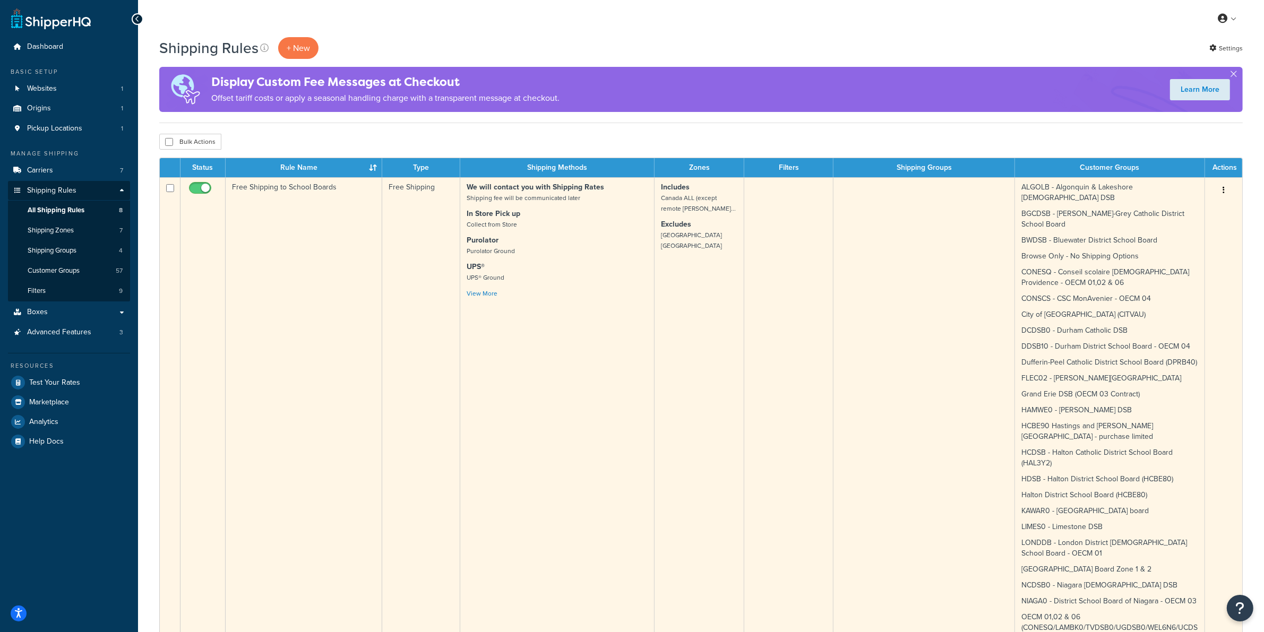
click at [564, 346] on td "We will contact you with Shipping Rates Shipping fee will be communicated later…" at bounding box center [557, 627] width 194 height 901
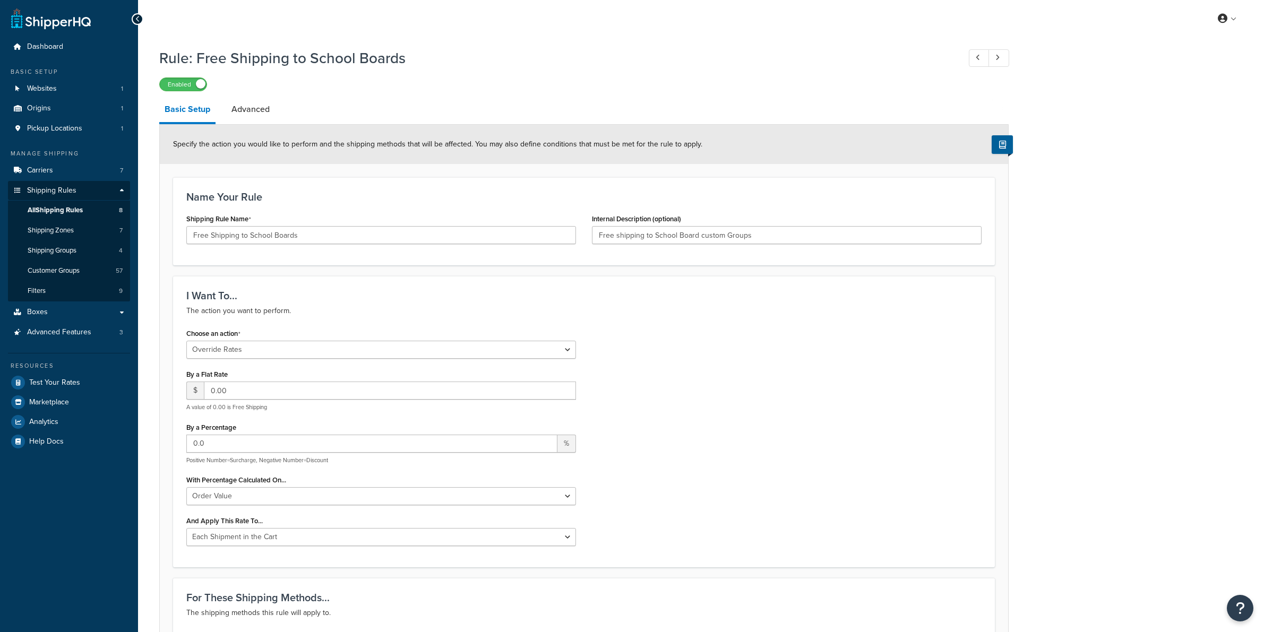
select select "OVERRIDE"
click at [61, 215] on span "All Shipping Rules" at bounding box center [55, 210] width 55 height 9
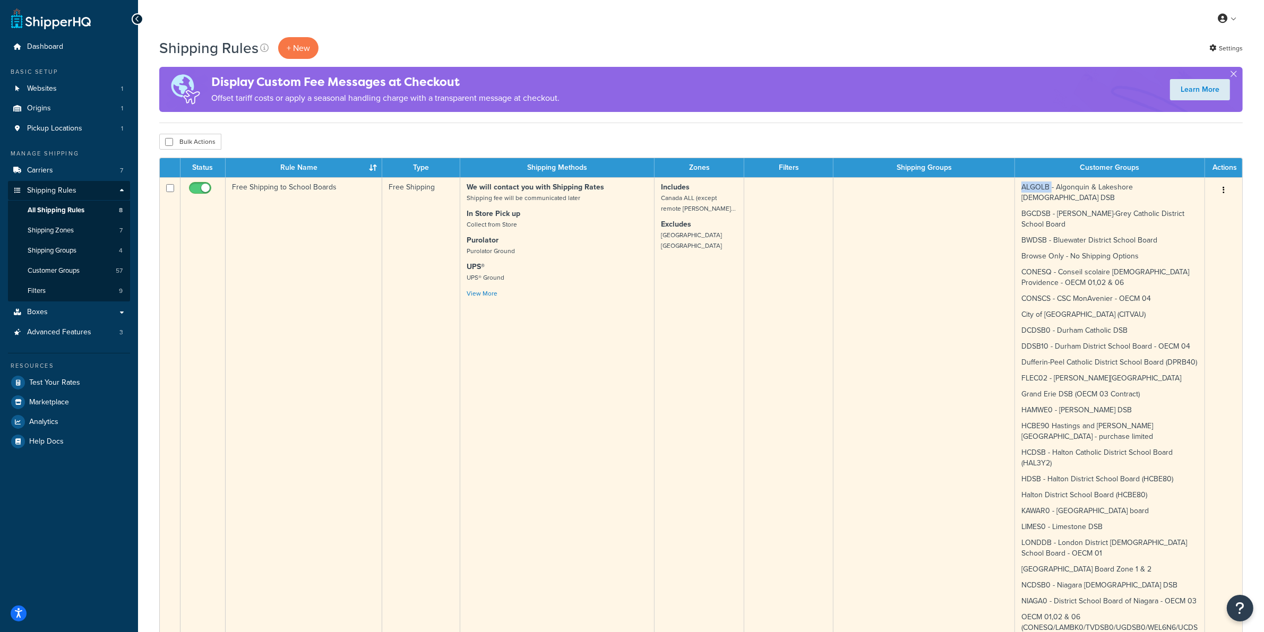
drag, startPoint x: 1051, startPoint y: 186, endPoint x: 1014, endPoint y: 188, distance: 37.2
click at [1014, 188] on tr "Free Shipping to School Boards Free Shipping We will contact you with Shipping …" at bounding box center [701, 627] width 1082 height 901
